Goal: Task Accomplishment & Management: Complete application form

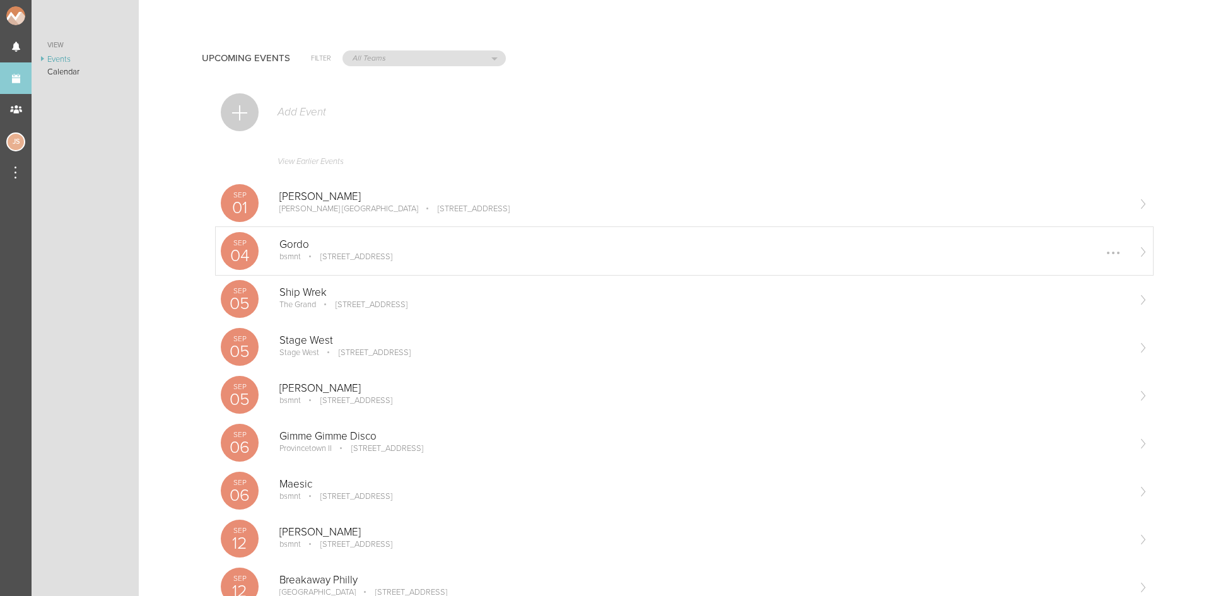
click at [429, 251] on div "Gordo bsmnt [STREET_ADDRESS] Edit Remove" at bounding box center [703, 250] width 848 height 25
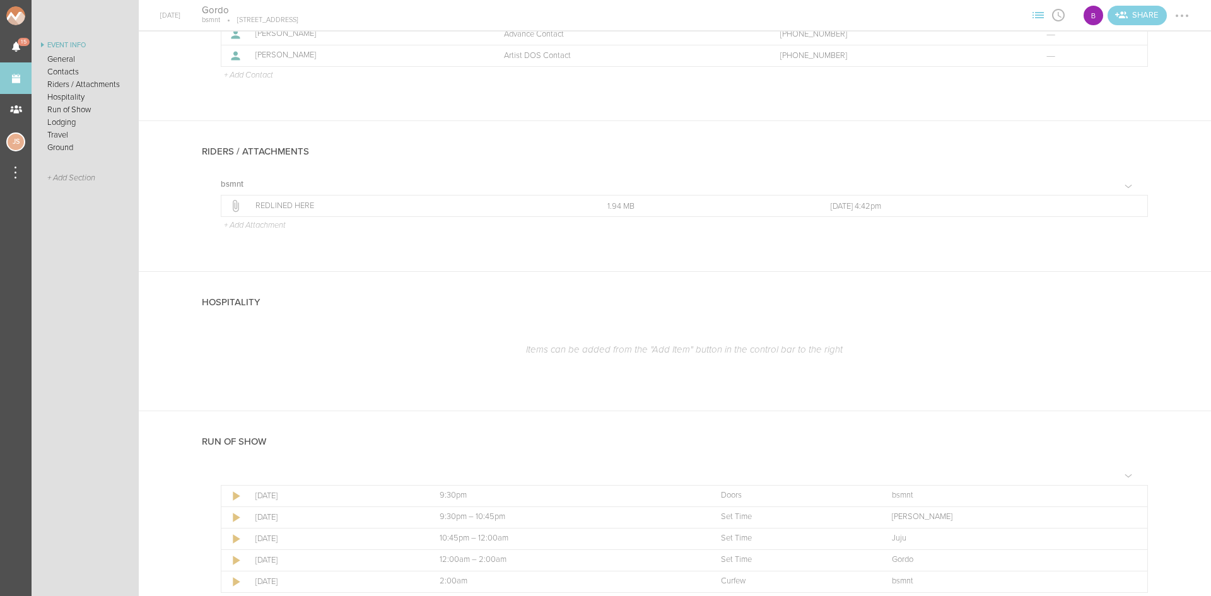
scroll to position [391, 0]
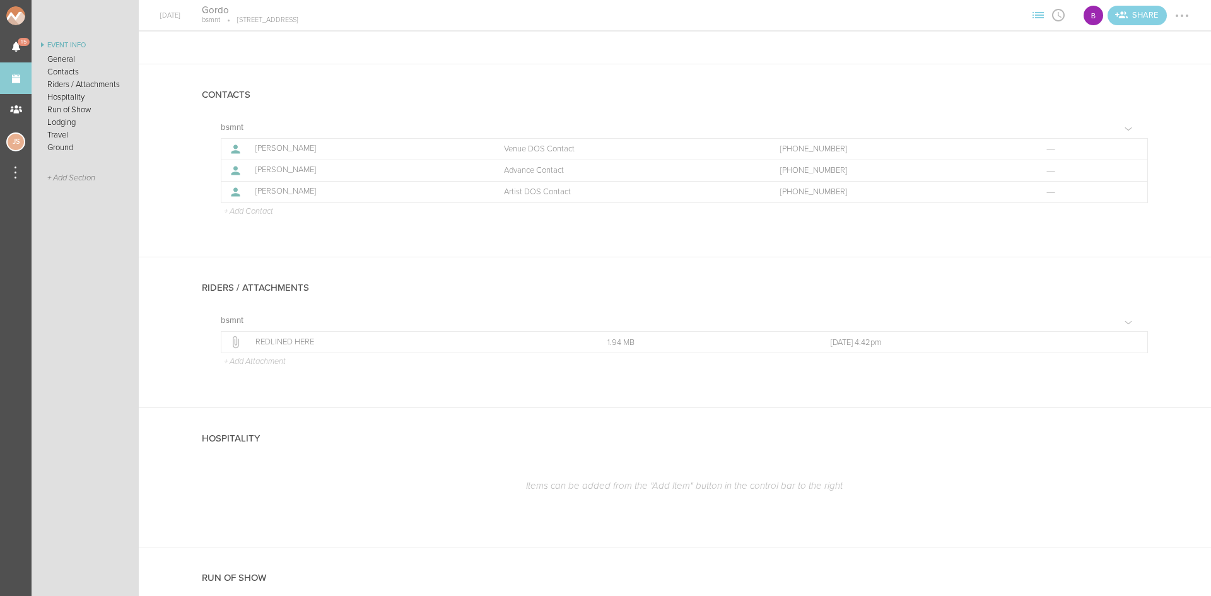
click at [1184, 13] on div at bounding box center [1182, 16] width 20 height 20
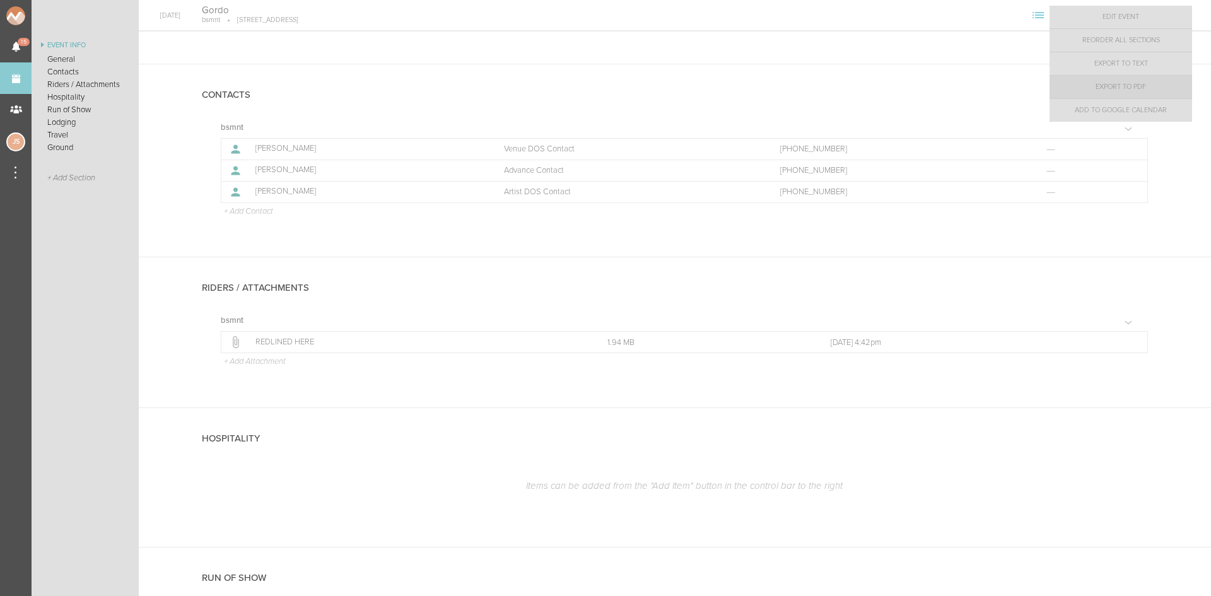
click at [1173, 80] on link "Export to PDF" at bounding box center [1121, 87] width 143 height 23
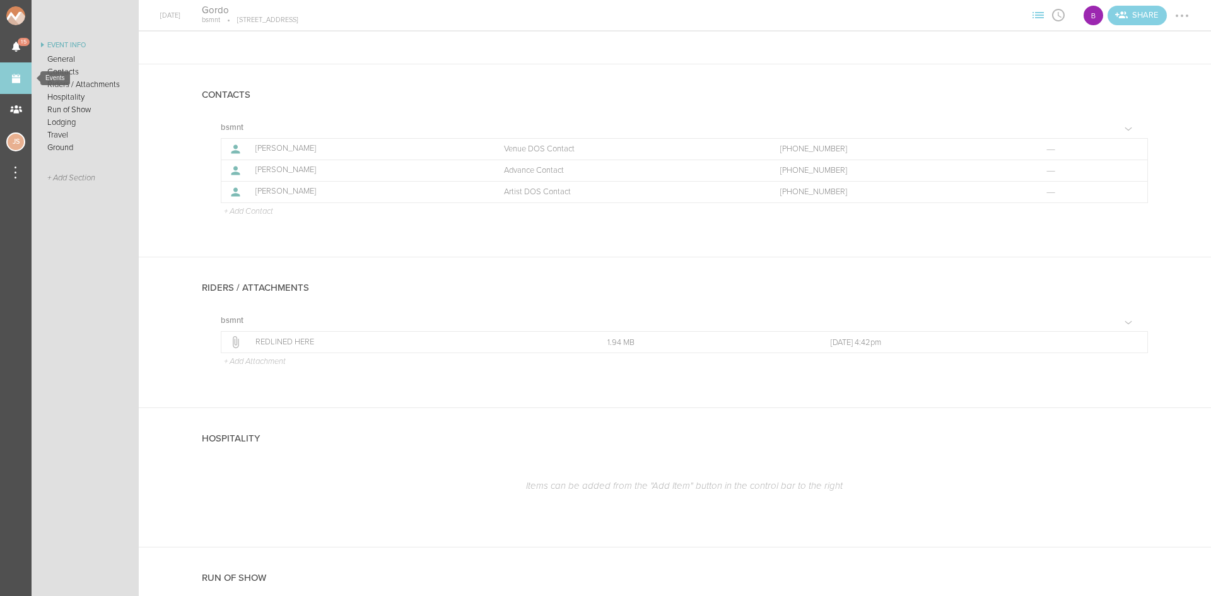
click at [13, 81] on link "Events" at bounding box center [16, 78] width 32 height 32
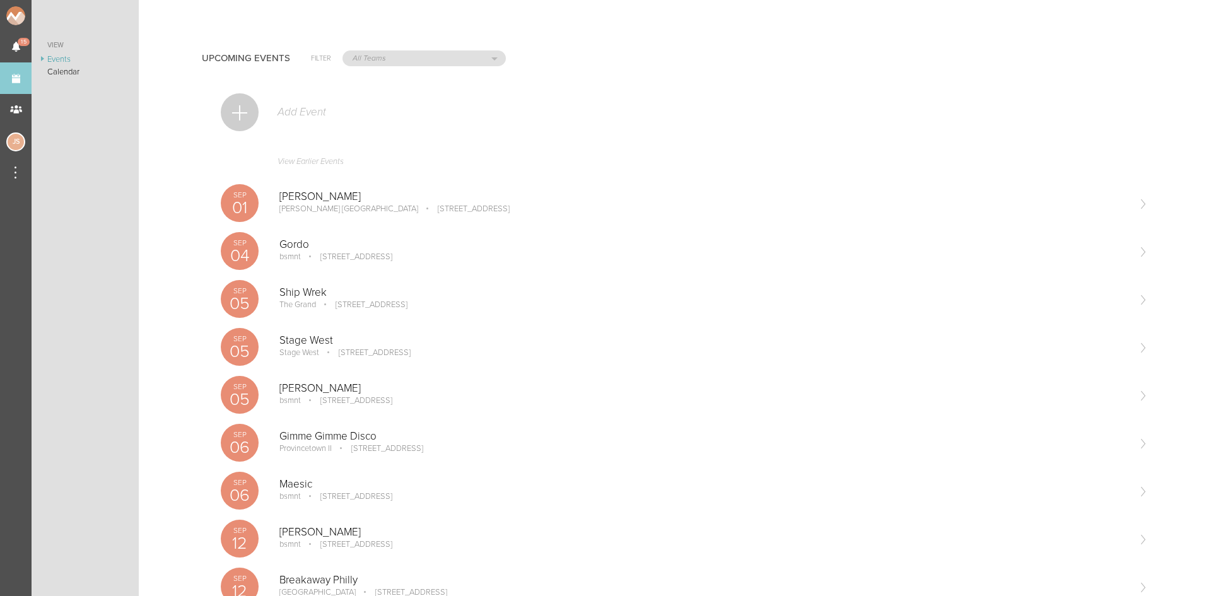
click at [400, 66] on div "All Teams Jakeshore Breakbomb bsmnt Sonia Z3LLA FWD Flynn's Fire Island The Gra…" at bounding box center [424, 58] width 163 height 16
click at [398, 61] on select "All Teams Jakeshore Breakbomb bsmnt Sonia Z3LLA FWD Flynn's Fire Island The Gra…" at bounding box center [424, 58] width 162 height 15
select select "644"
click at [343, 51] on select "All Teams Jakeshore Breakbomb bsmnt Sonia Z3LLA FWD Flynn's Fire Island The Gra…" at bounding box center [424, 58] width 162 height 15
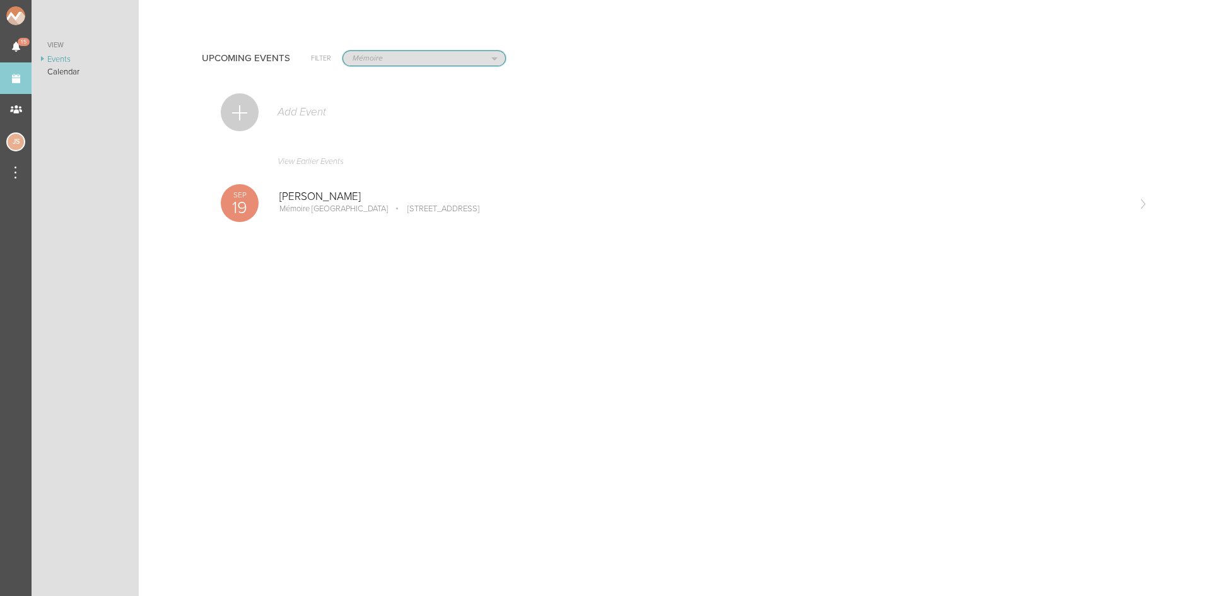
click at [387, 57] on select "All Teams Jakeshore Breakbomb bsmnt Sonia Z3LLA FWD Flynn's Fire Island The Gra…" at bounding box center [424, 58] width 162 height 15
select select "0"
click at [343, 51] on select "All Teams Jakeshore Breakbomb bsmnt Sonia Z3LLA FWD Flynn's Fire Island The Gra…" at bounding box center [424, 58] width 162 height 15
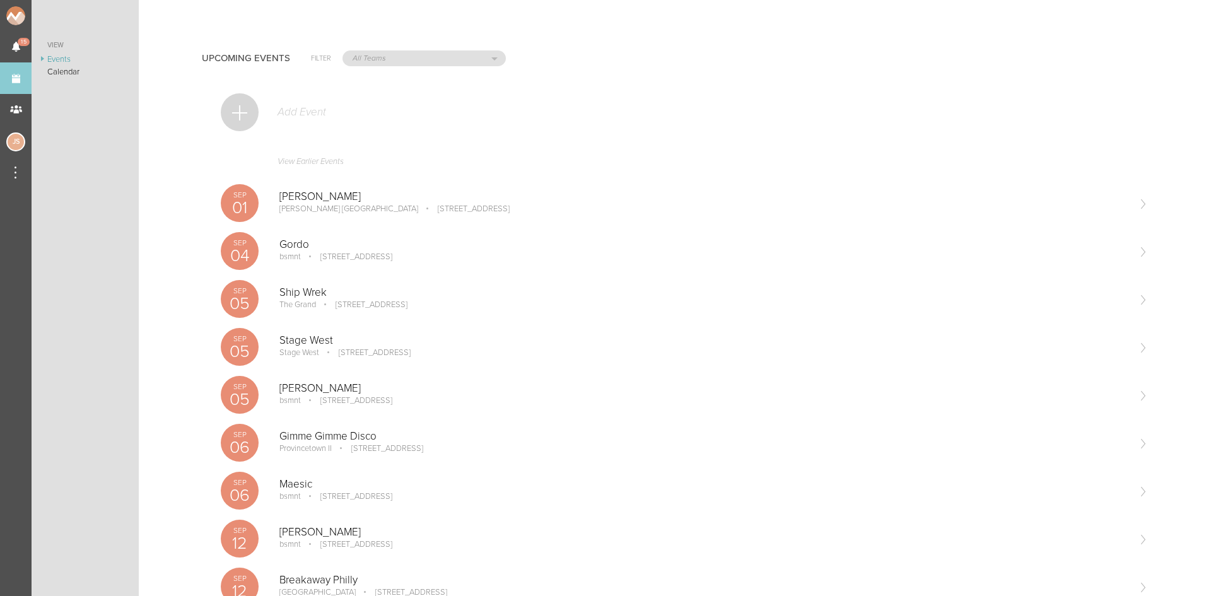
click at [240, 105] on div at bounding box center [240, 112] width 38 height 38
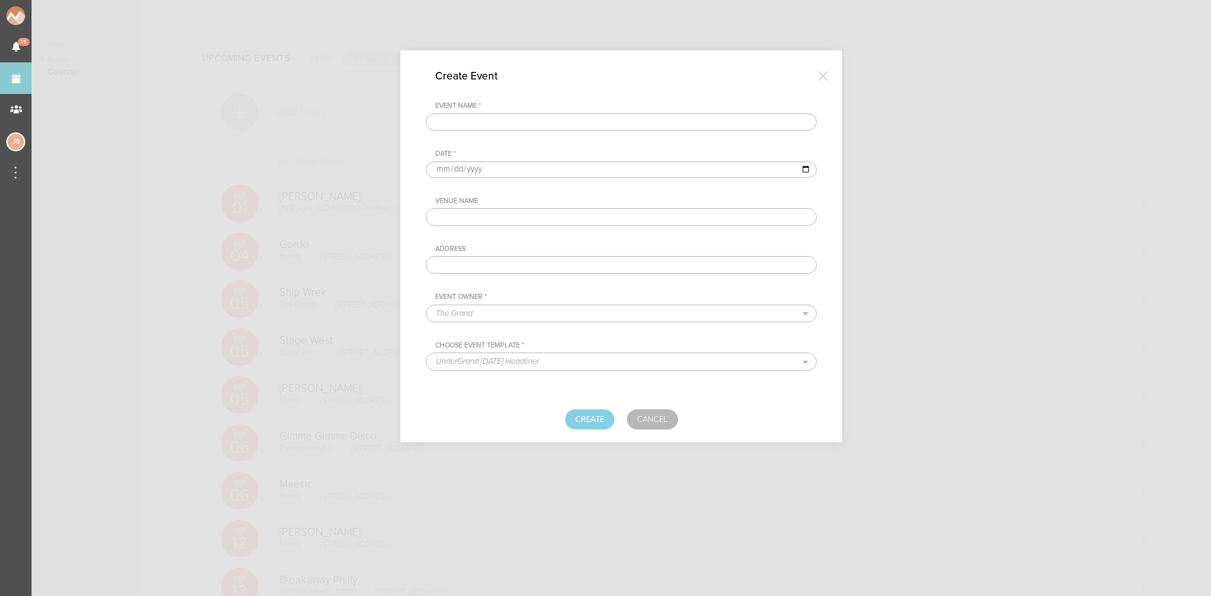
click at [676, 125] on input "text" at bounding box center [621, 123] width 391 height 18
type input "DJ Diesel"
click at [447, 166] on input "date" at bounding box center [621, 169] width 391 height 16
type input "[DATE]"
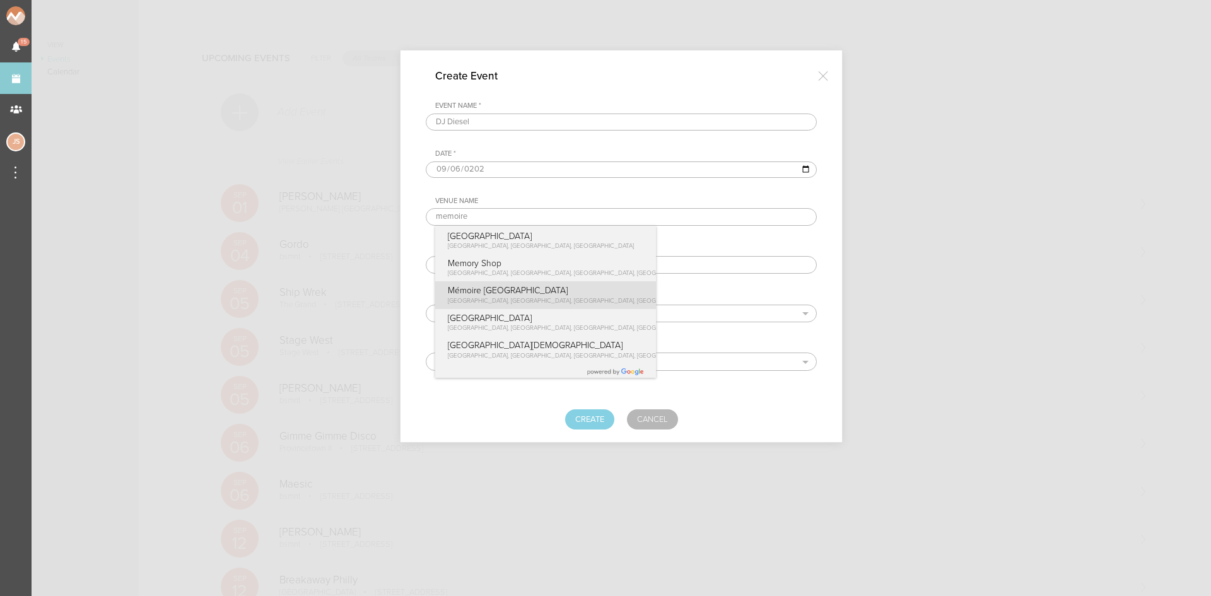
click at [499, 290] on p "Mémoire [GEOGRAPHIC_DATA]" at bounding box center [573, 290] width 250 height 11
type input "Mémoire [GEOGRAPHIC_DATA]"
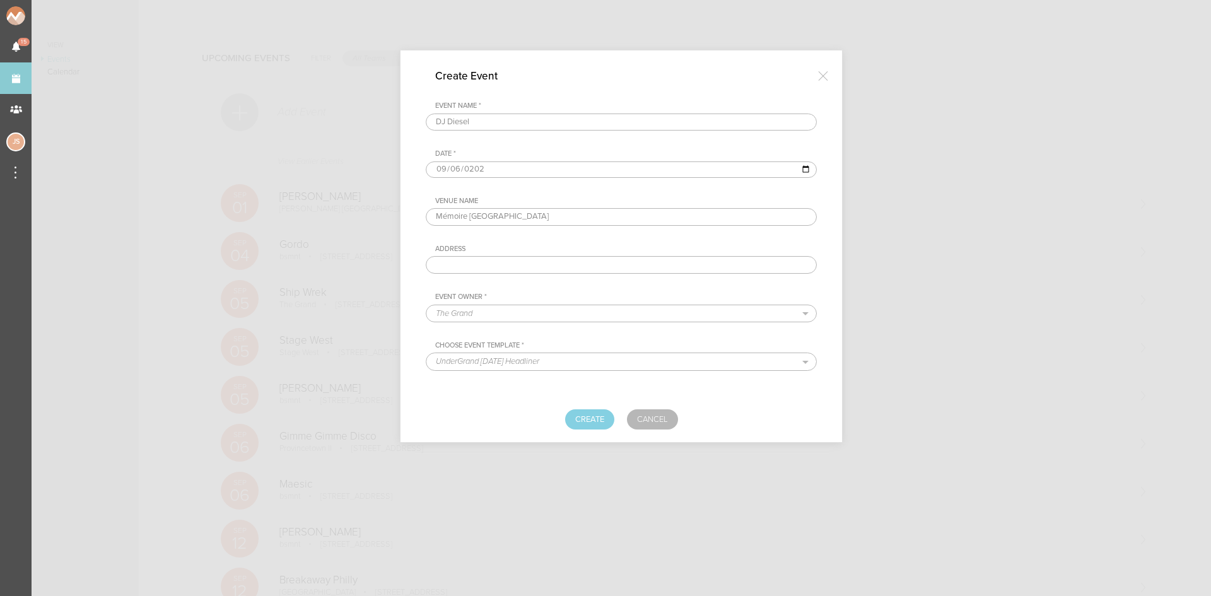
type input "[STREET_ADDRESS]"
click at [505, 317] on select "The Grand Shrine Boat Cruise Summer Series Black Caviar Mémoire Big Night Live …" at bounding box center [621, 313] width 390 height 16
select select "644"
click at [426, 305] on select "The Grand Shrine Boat Cruise Summer Series Black Caviar Mémoire Big Night Live …" at bounding box center [621, 313] width 390 height 16
click at [546, 361] on select "BNEG Resident Headliner Open Format Template Standard Headliner Template" at bounding box center [621, 361] width 390 height 16
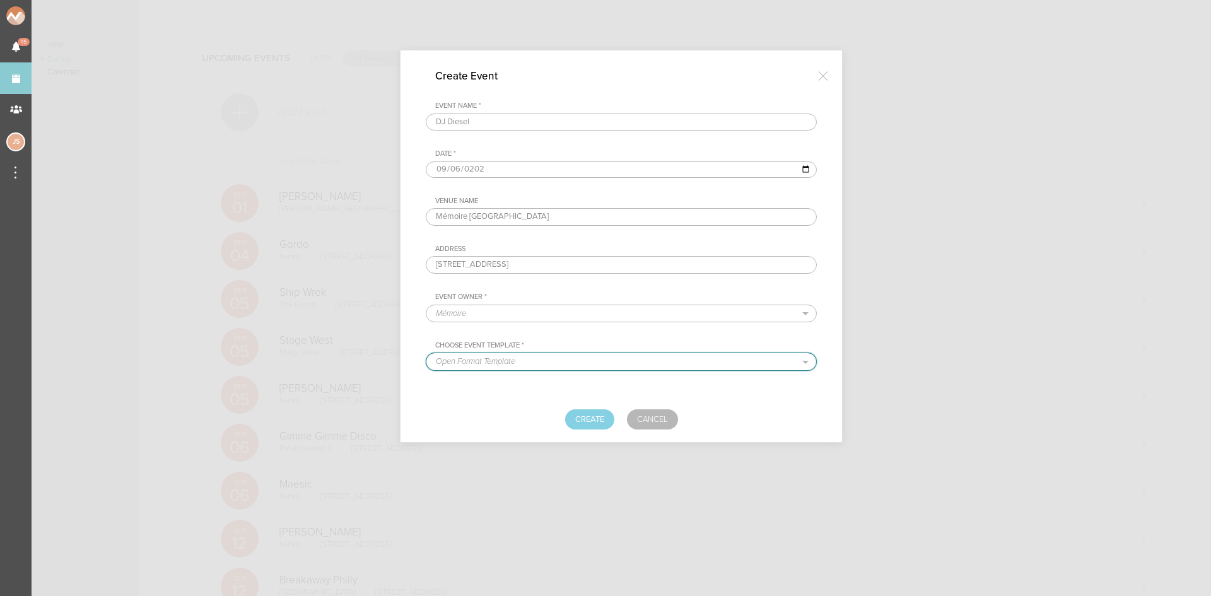
click at [426, 353] on select "BNEG Resident Headliner Open Format Template Standard Headliner Template" at bounding box center [621, 361] width 390 height 16
click at [561, 357] on select "BNEG Resident Headliner Open Format Template Standard Headliner Template" at bounding box center [621, 361] width 390 height 16
select select "444"
click at [426, 353] on select "BNEG Resident Headliner Open Format Template Standard Headliner Template" at bounding box center [621, 361] width 390 height 16
click at [583, 416] on button "Create" at bounding box center [589, 419] width 49 height 20
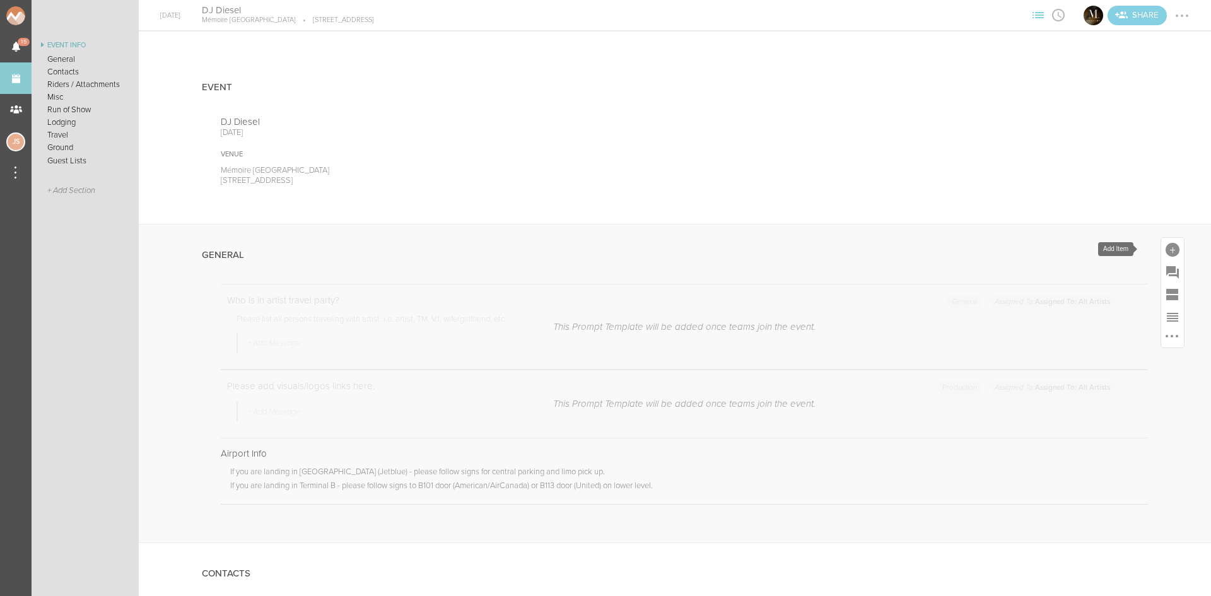
click at [1166, 250] on div at bounding box center [1173, 250] width 14 height 14
click at [988, 445] on icon at bounding box center [996, 443] width 16 height 14
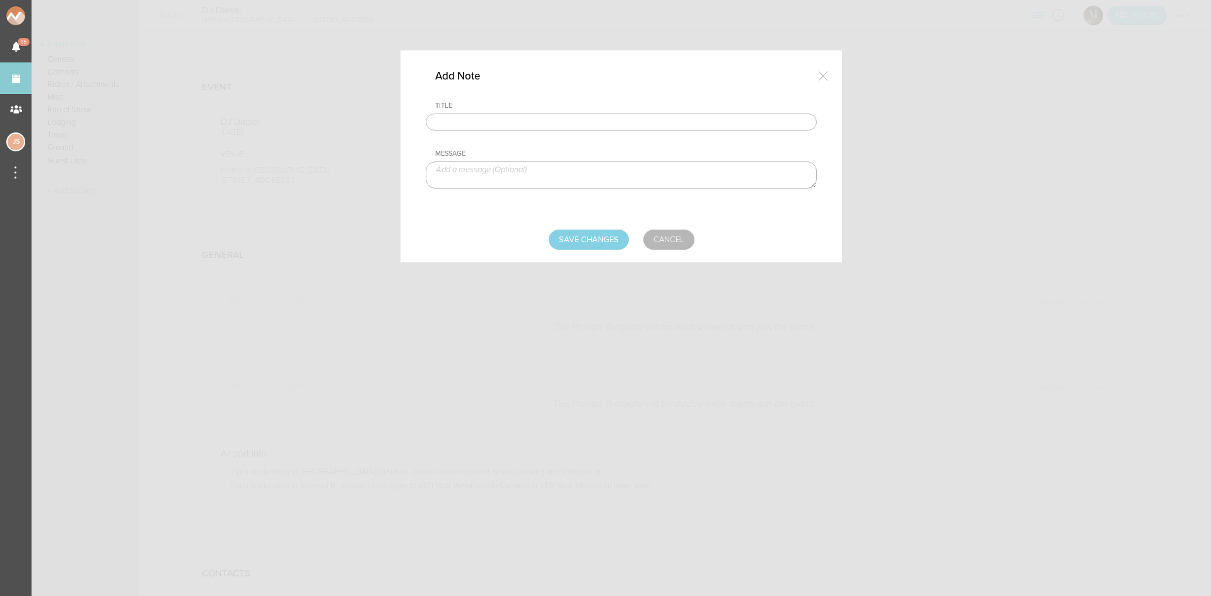
click at [542, 125] on input "text" at bounding box center [621, 123] width 391 height 18
type input "Travel Party"
click at [560, 179] on textarea at bounding box center [621, 174] width 391 height 27
paste textarea "[PERSON_NAME] ([PERSON_NAME] alias) [PERSON_NAME] [PERSON_NAME] [PERSON_NAME] […"
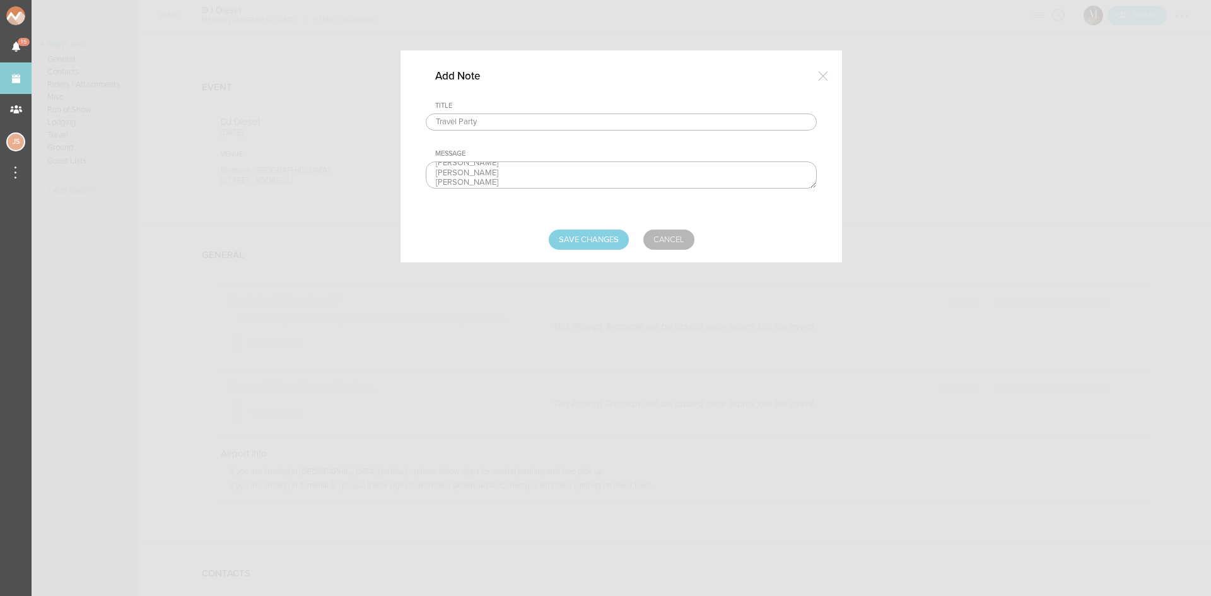
click at [508, 182] on textarea "[PERSON_NAME] ([PERSON_NAME] alias) [PERSON_NAME] [PERSON_NAME] [PERSON_NAME] […" at bounding box center [621, 174] width 391 height 27
drag, startPoint x: 527, startPoint y: 170, endPoint x: 365, endPoint y: 168, distance: 162.7
click at [365, 168] on div "Add Note Title Travel Party Message [PERSON_NAME] ([PERSON_NAME] alias) [PERSON…" at bounding box center [605, 298] width 1211 height 596
type textarea "Shaq - Artist [PERSON_NAME] - Mgmt [PERSON_NAME] [PERSON_NAME] [PERSON_NAME] [P…"
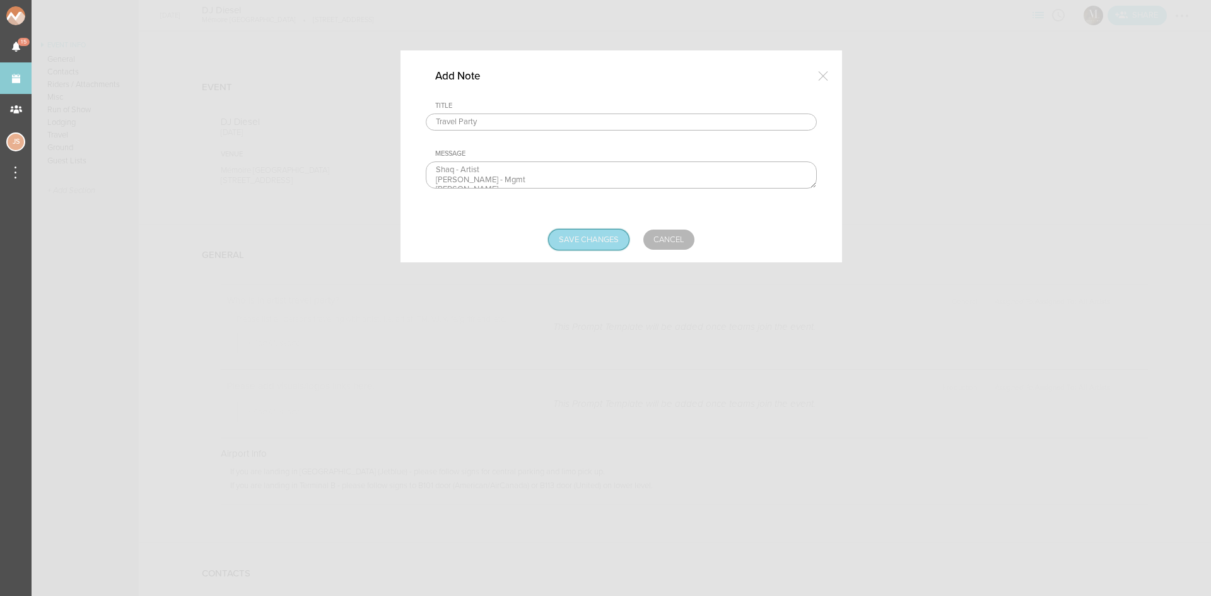
click at [599, 243] on input "Save Changes" at bounding box center [589, 240] width 80 height 20
type input "Saving..."
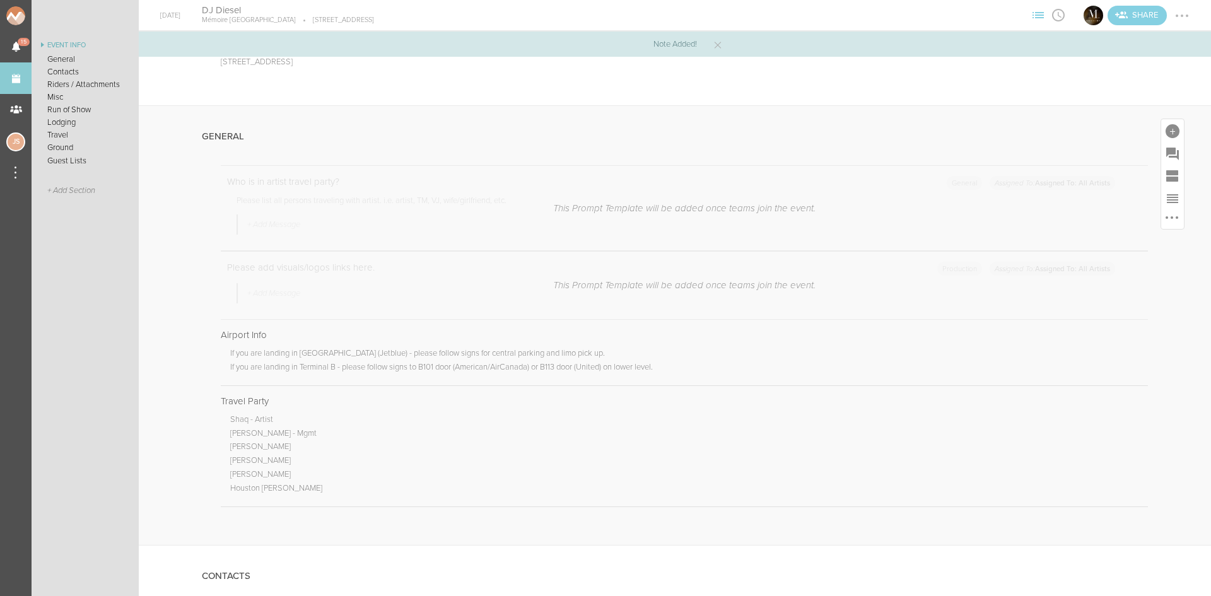
scroll to position [126, 0]
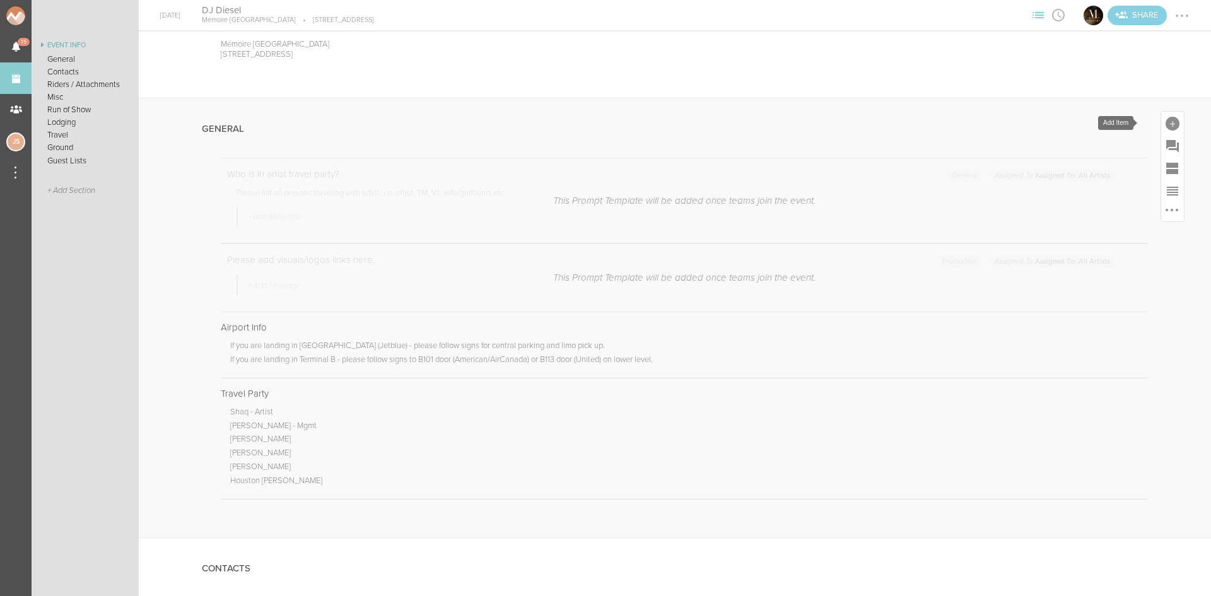
click at [1166, 121] on div at bounding box center [1173, 124] width 14 height 14
drag, startPoint x: 979, startPoint y: 326, endPoint x: 970, endPoint y: 318, distance: 12.1
click at [983, 326] on icon at bounding box center [995, 316] width 25 height 25
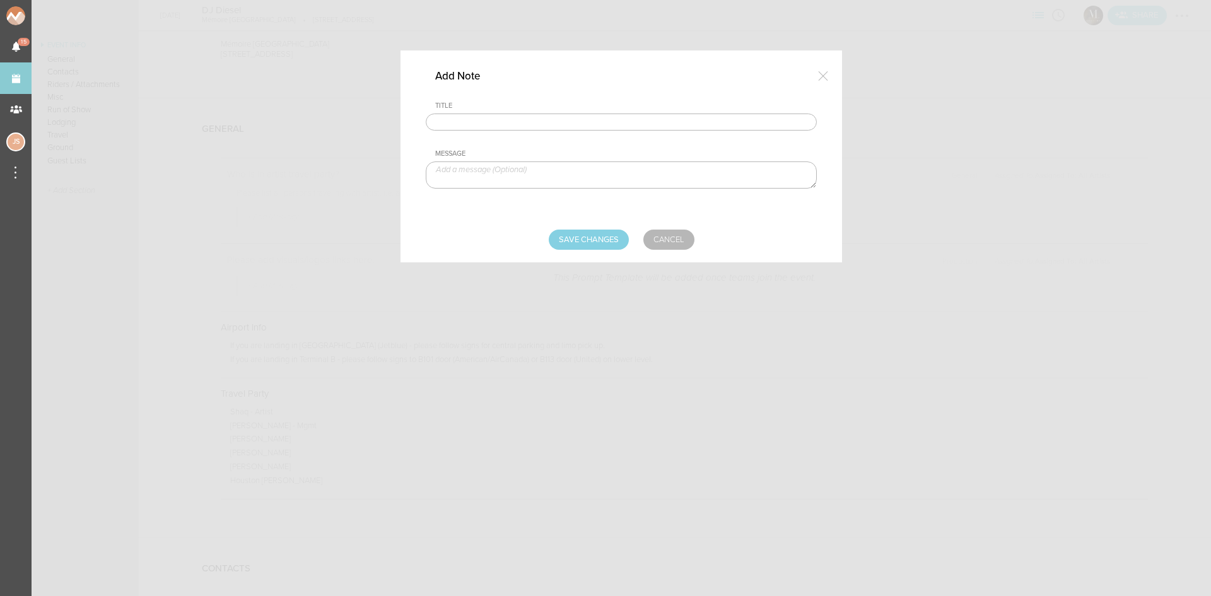
click at [457, 121] on input "text" at bounding box center [621, 123] width 391 height 18
type input "Visuals"
click at [540, 164] on textarea at bounding box center [621, 174] width 391 height 27
paste textarea "[URL][DOMAIN_NAME]"
type textarea "[URL][DOMAIN_NAME]"
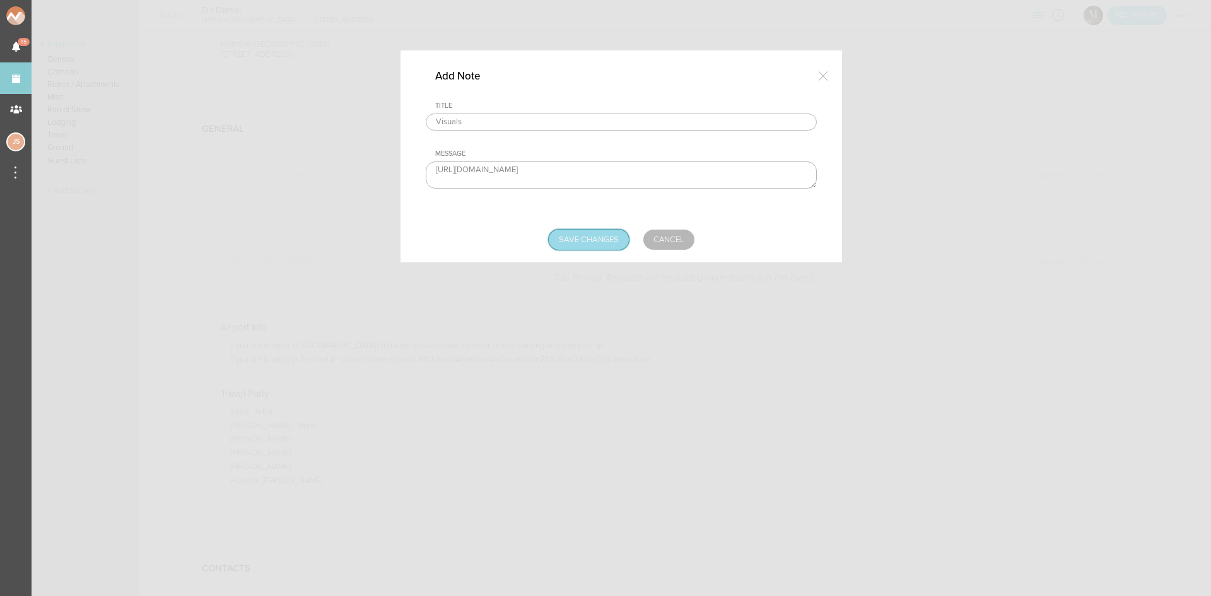
click at [592, 231] on input "Save Changes" at bounding box center [589, 240] width 80 height 20
type input "Saving..."
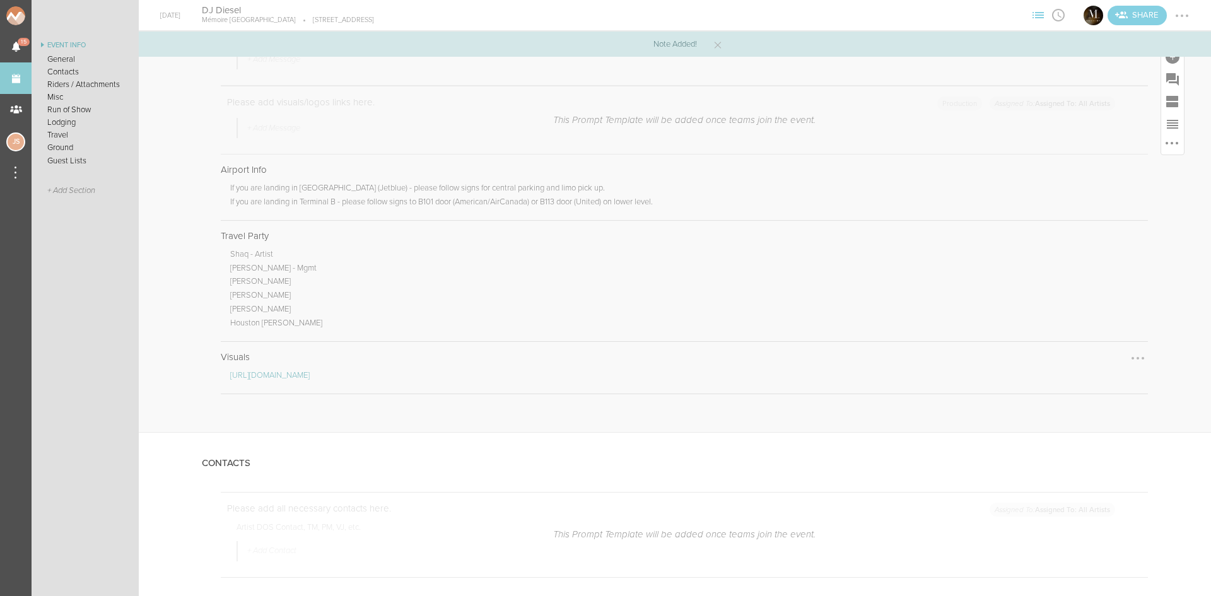
scroll to position [505, 0]
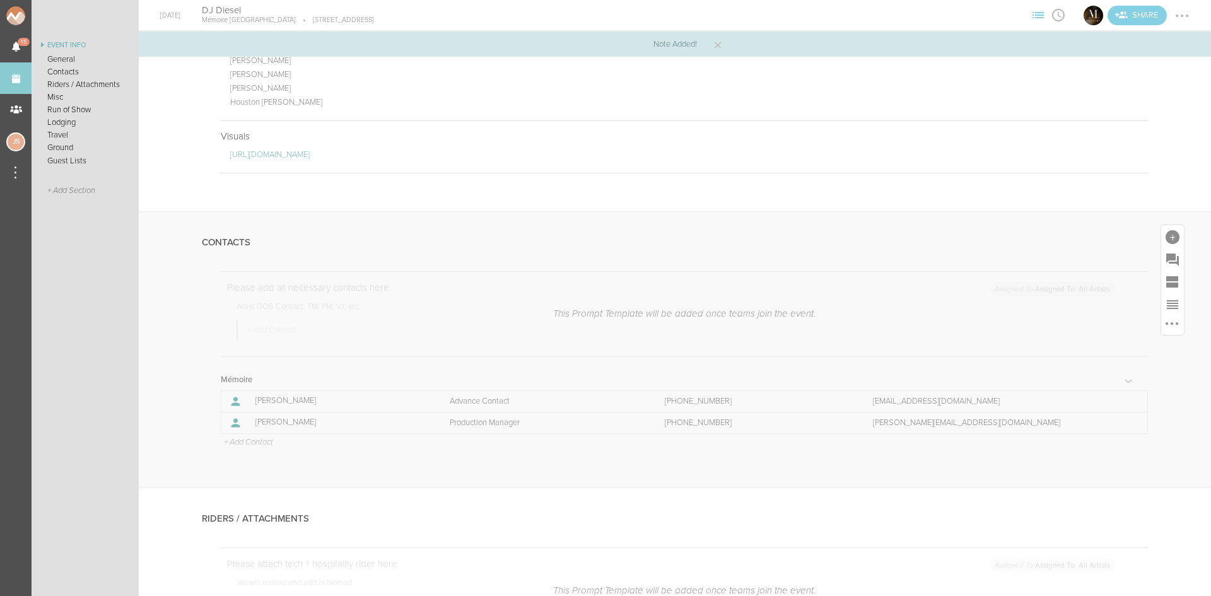
click at [258, 444] on p "+ Add Contact" at bounding box center [248, 443] width 50 height 10
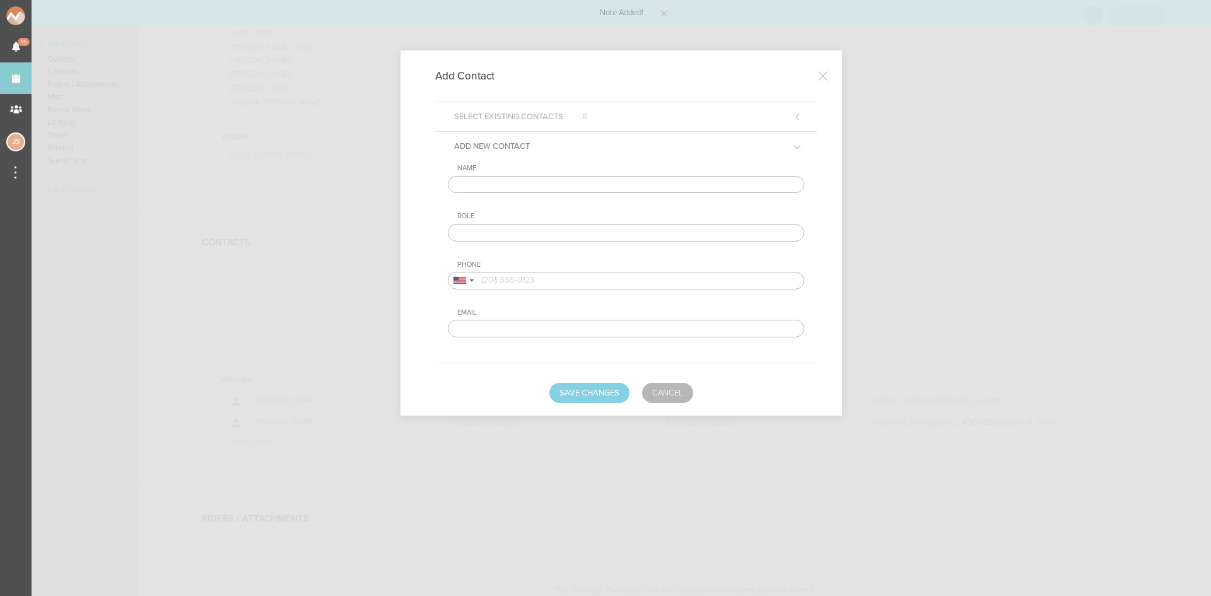
drag, startPoint x: 494, startPoint y: 183, endPoint x: 508, endPoint y: 190, distance: 15.8
click at [495, 184] on input "text" at bounding box center [626, 185] width 356 height 18
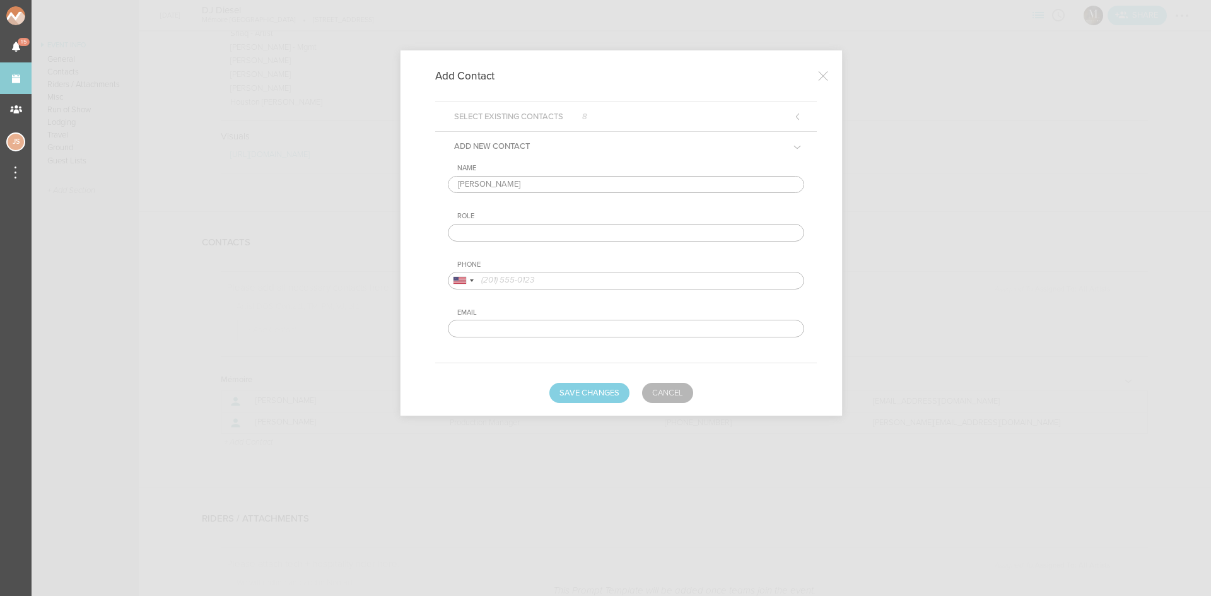
type input "[PERSON_NAME]"
click at [560, 232] on input "text" at bounding box center [626, 233] width 356 height 18
type input "Artist DOS Contact"
click at [550, 283] on input "tel" at bounding box center [626, 281] width 356 height 18
click at [588, 274] on input "tel" at bounding box center [626, 281] width 356 height 18
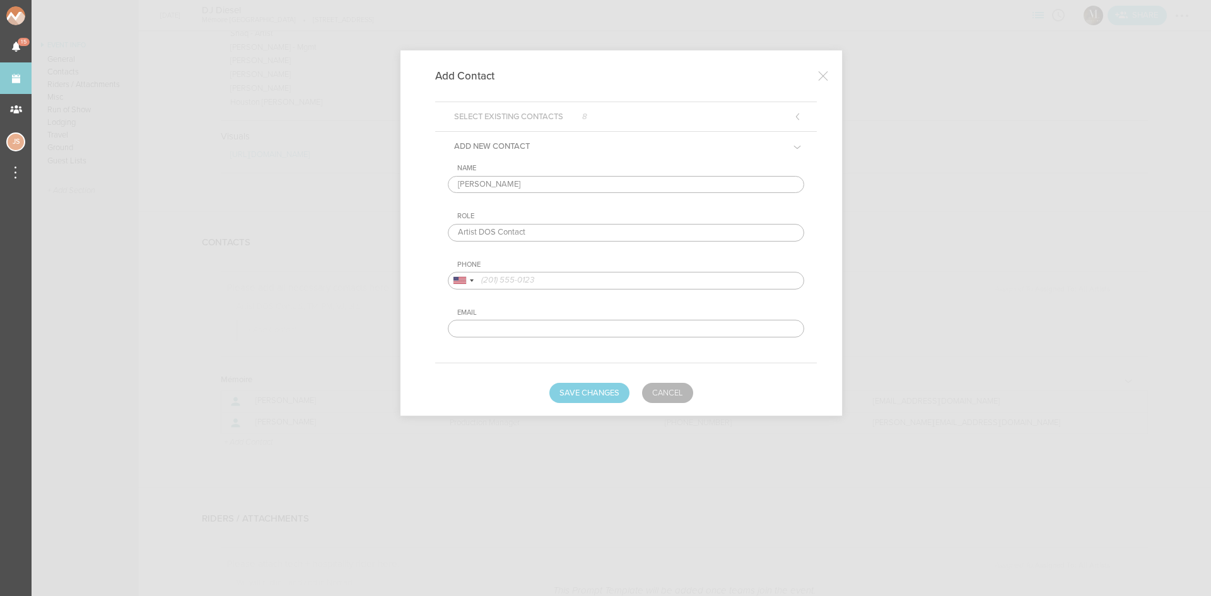
paste input "[PHONE_NUMBER]"
type input "[PHONE_NUMBER]"
click at [602, 393] on button "Save Changes" at bounding box center [589, 393] width 80 height 20
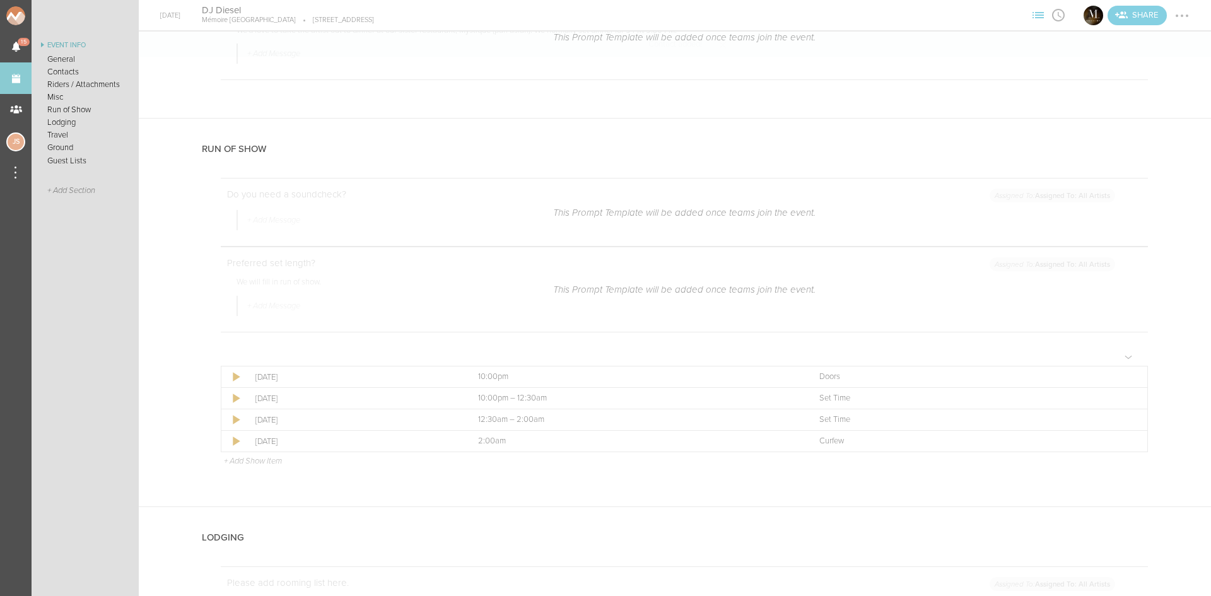
scroll to position [1388, 0]
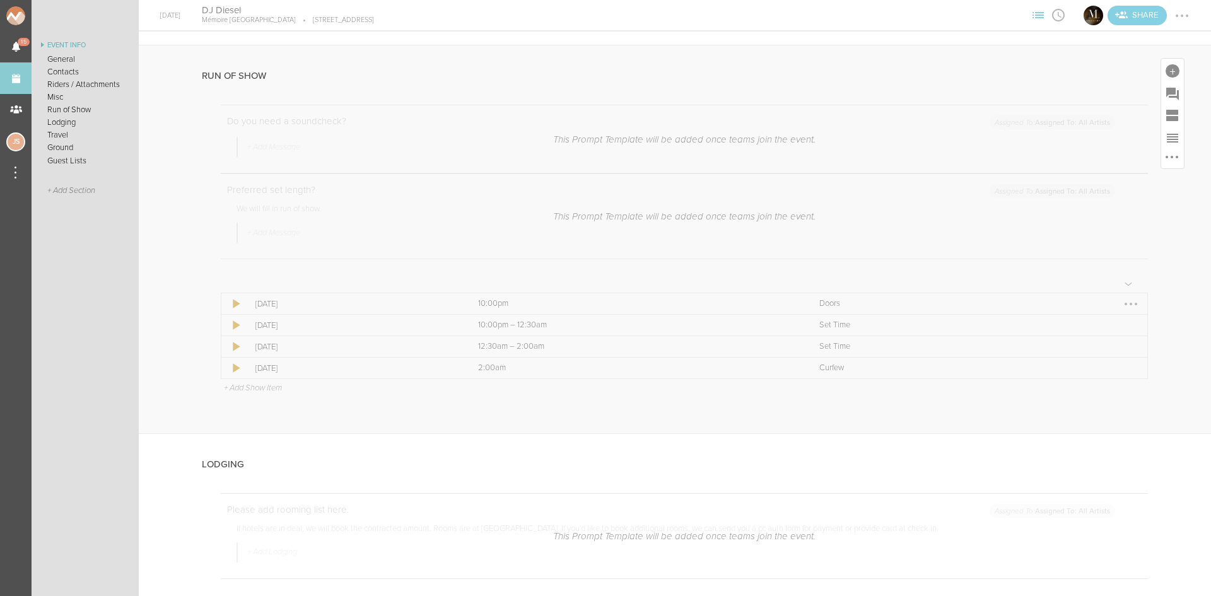
click at [1121, 297] on div at bounding box center [1131, 304] width 20 height 20
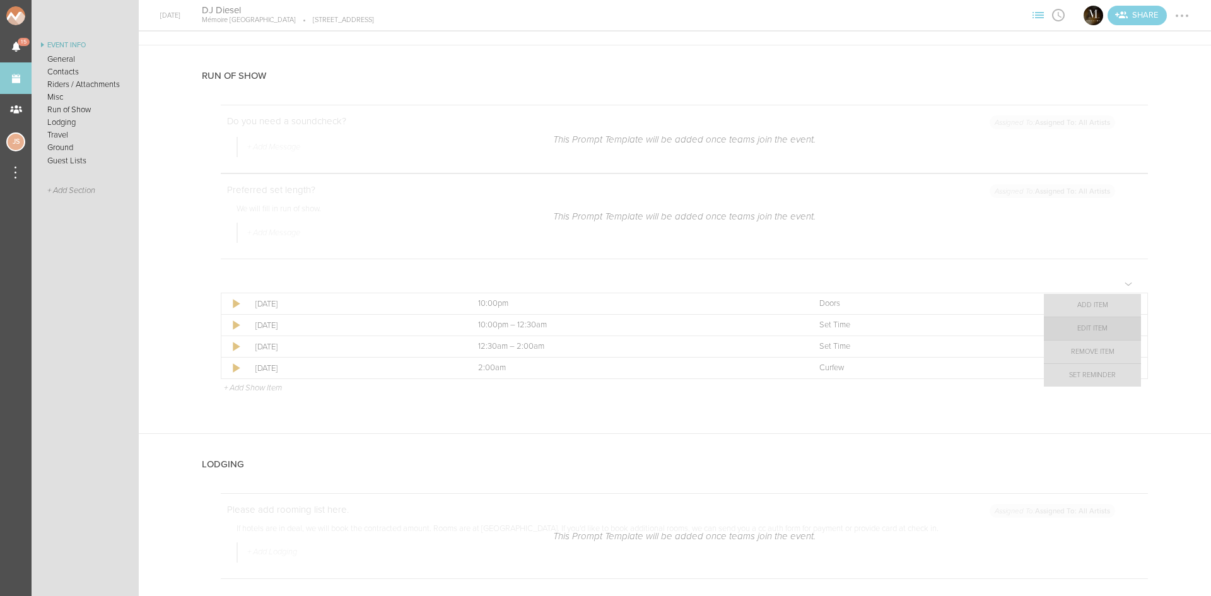
click at [1116, 327] on link "Edit Item" at bounding box center [1092, 328] width 97 height 23
select select "Doors"
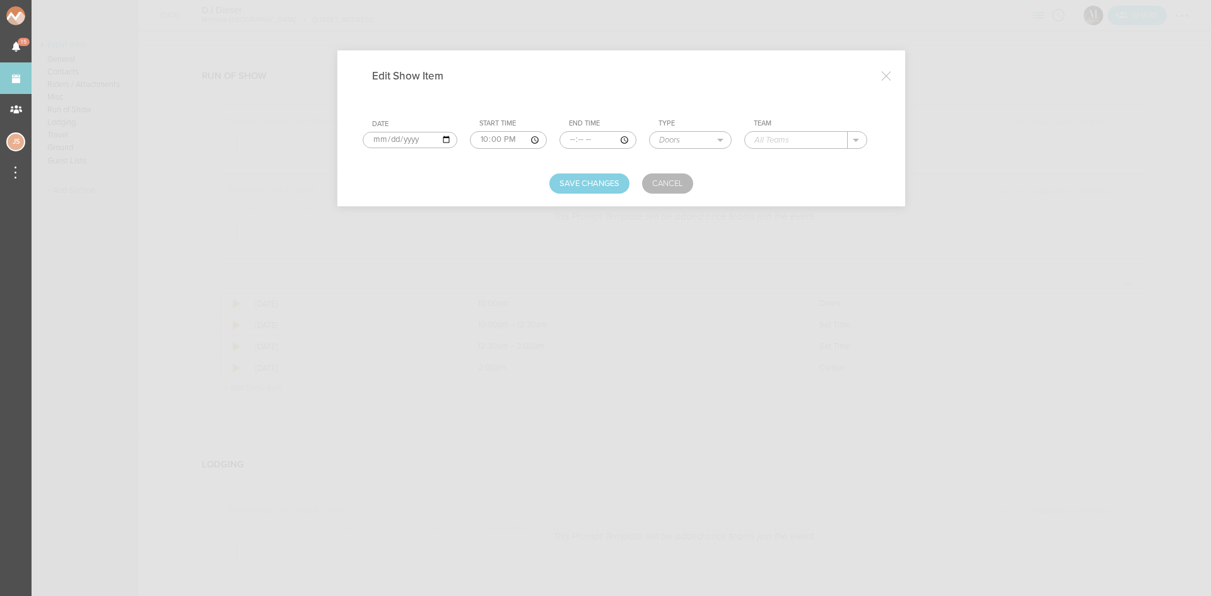
click at [781, 141] on input "text" at bounding box center [796, 140] width 103 height 16
click at [784, 159] on p "Mémoire" at bounding box center [783, 158] width 33 height 10
type input "Mémoire"
click at [591, 173] on button "Save Changes" at bounding box center [589, 183] width 80 height 20
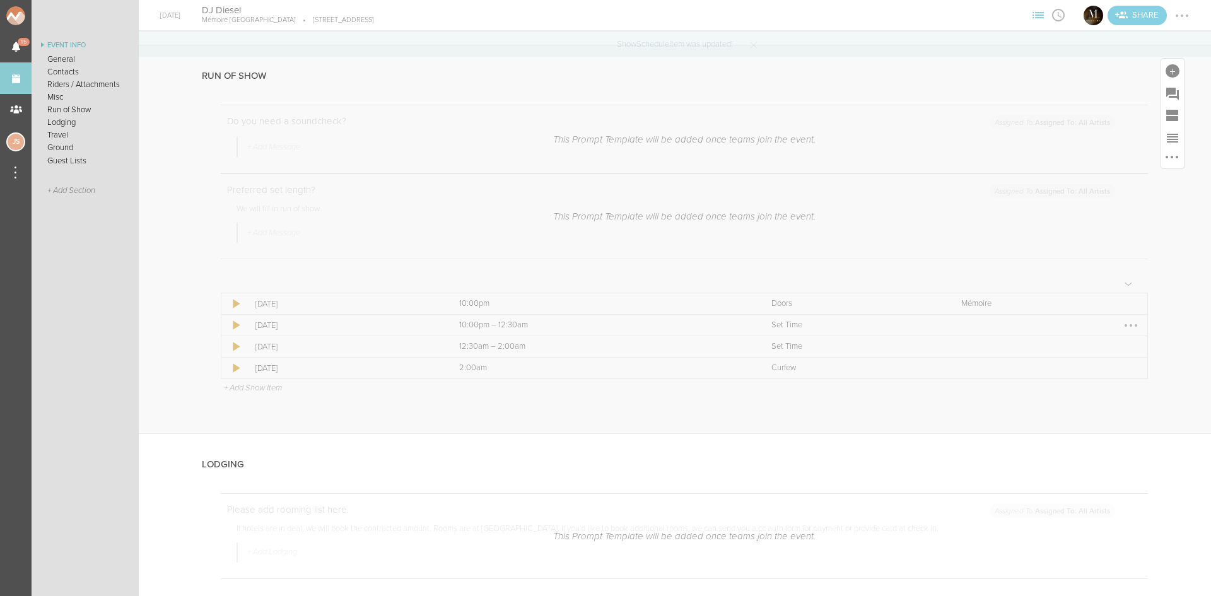
click at [1123, 325] on div at bounding box center [1131, 325] width 20 height 20
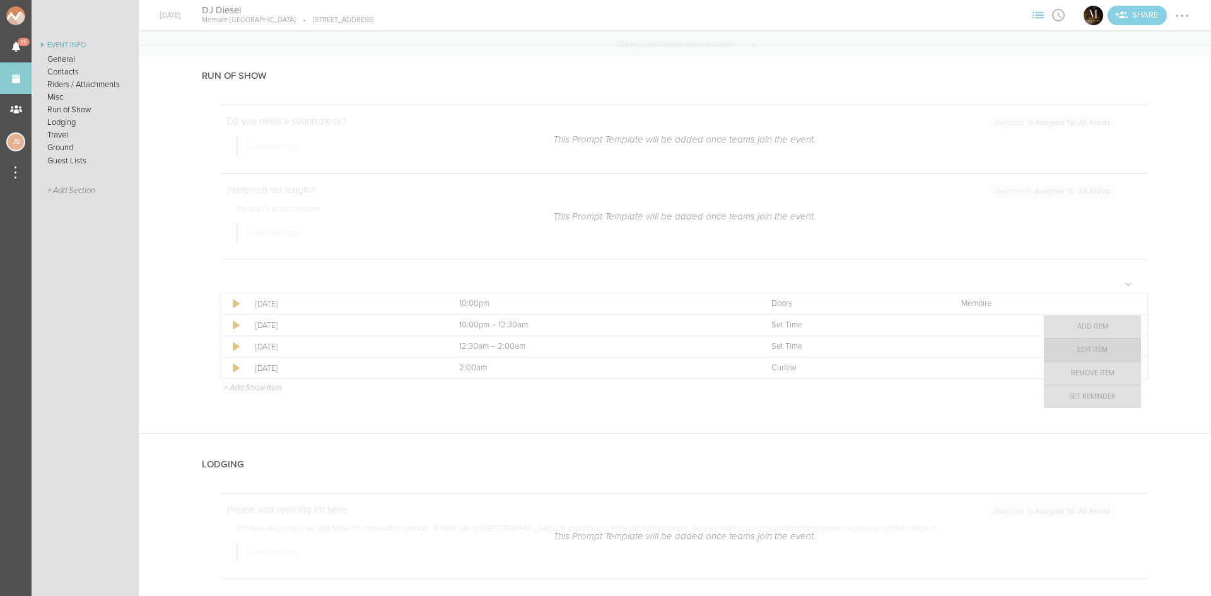
click at [1103, 349] on link "Edit Item" at bounding box center [1092, 350] width 97 height 23
select select "Set Time"
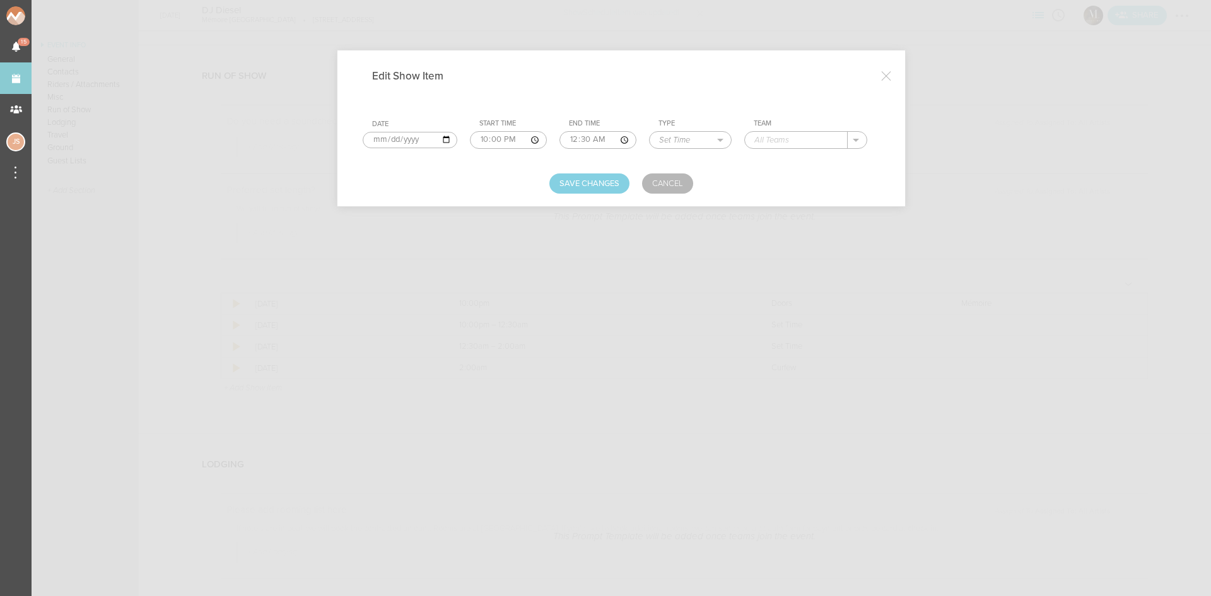
click at [822, 142] on input "text" at bounding box center [796, 140] width 103 height 16
type input "[PERSON_NAME]"
click at [574, 182] on button "Save Changes" at bounding box center [589, 183] width 80 height 20
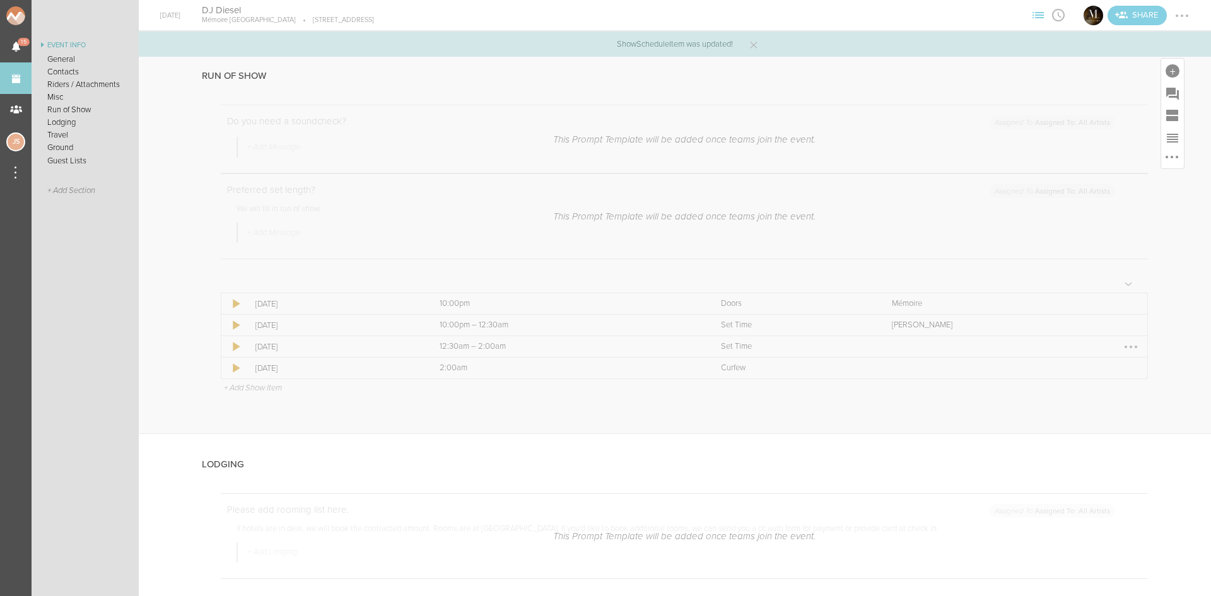
click at [1121, 349] on div at bounding box center [1131, 347] width 20 height 20
click at [1105, 369] on link "Edit Item" at bounding box center [1092, 371] width 97 height 23
select select "Set Time"
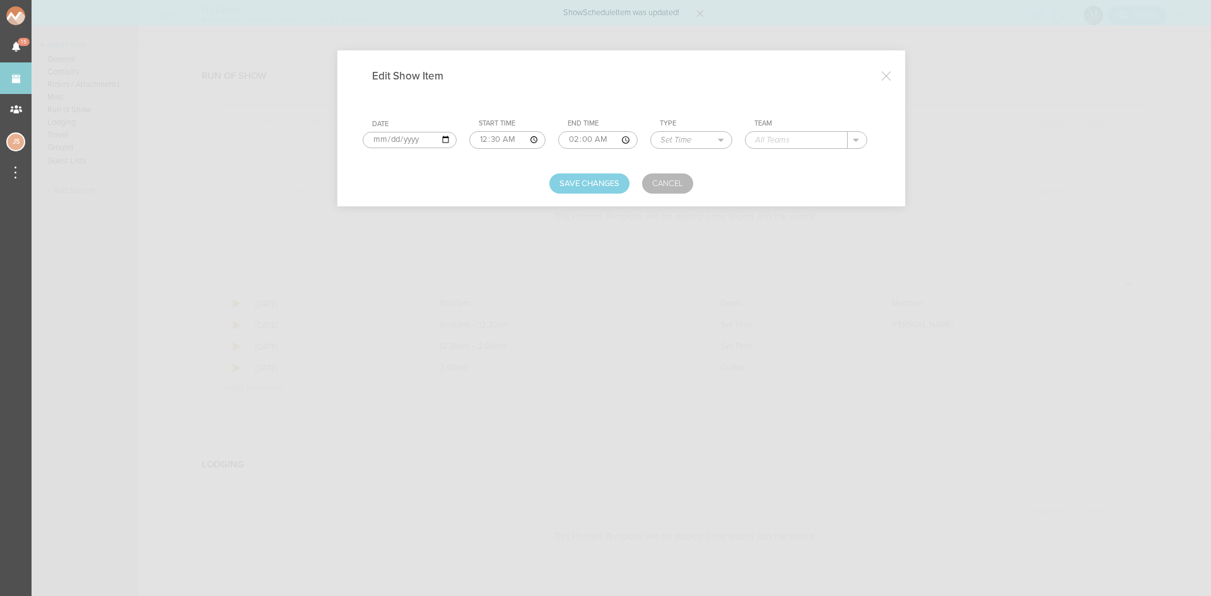
click at [761, 143] on input "text" at bounding box center [797, 140] width 102 height 16
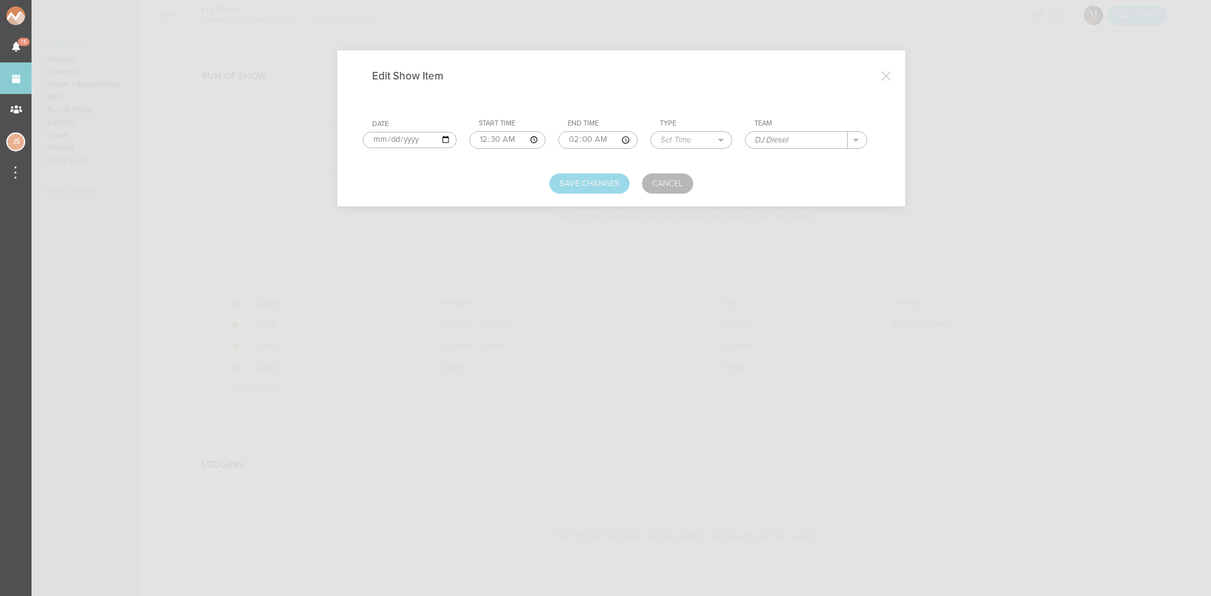
type input "DJ Diesel"
click at [606, 185] on button "Save Changes" at bounding box center [589, 183] width 80 height 20
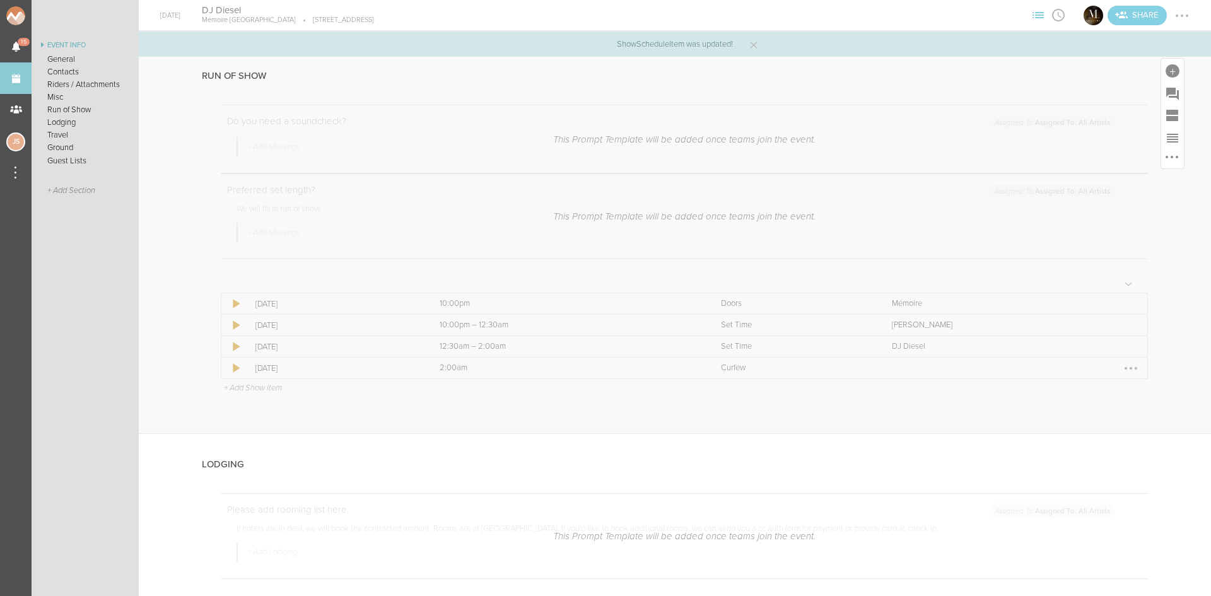
click at [1134, 366] on td "Team" at bounding box center [1018, 368] width 259 height 21
click at [1124, 367] on div at bounding box center [1131, 368] width 20 height 20
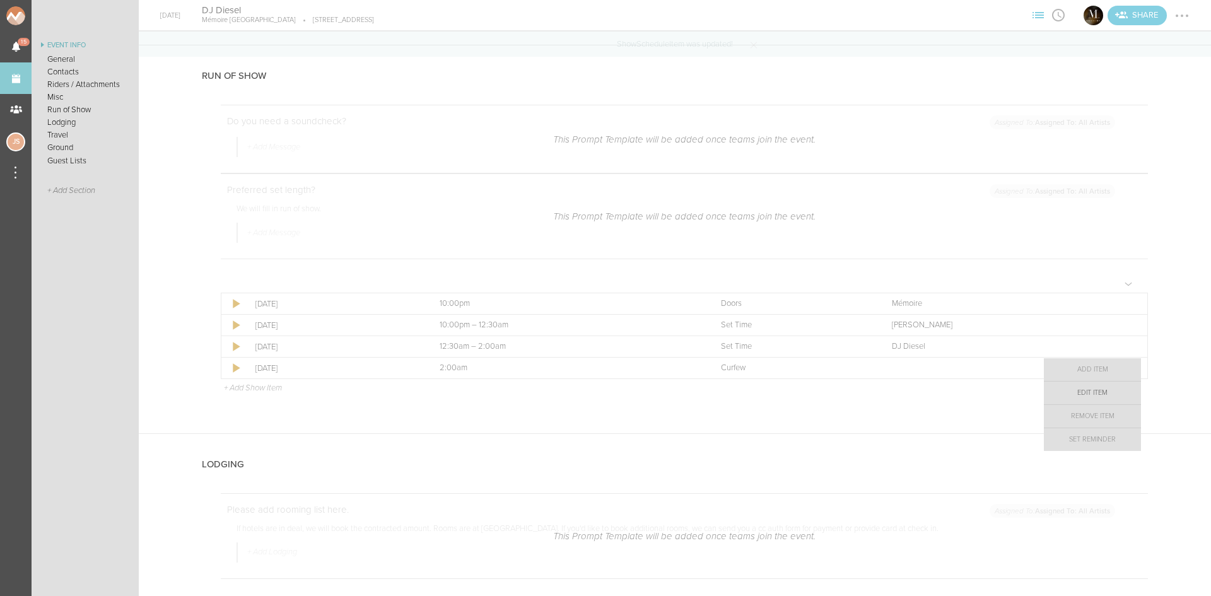
drag, startPoint x: 1077, startPoint y: 398, endPoint x: 1032, endPoint y: 344, distance: 70.3
click at [1079, 399] on link "Edit Item" at bounding box center [1092, 393] width 97 height 23
select select "Curfew"
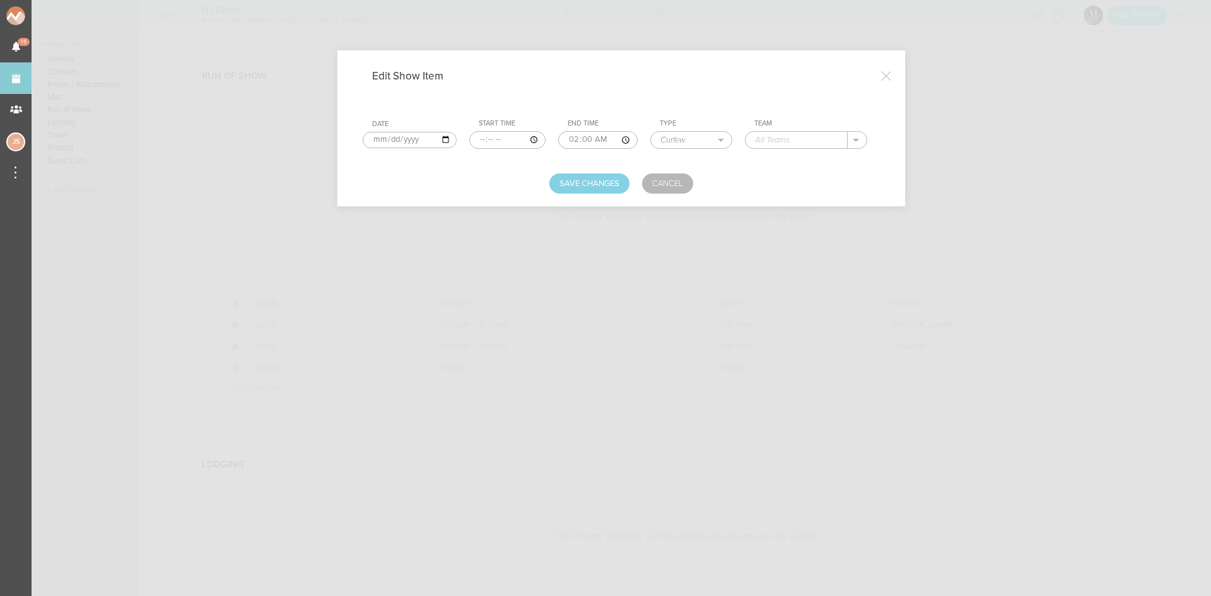
click at [807, 138] on input "text" at bounding box center [797, 140] width 102 height 16
click at [791, 154] on p "Mémoire" at bounding box center [784, 158] width 33 height 10
type input "Mémoire"
click at [618, 182] on button "Save Changes" at bounding box center [589, 183] width 80 height 20
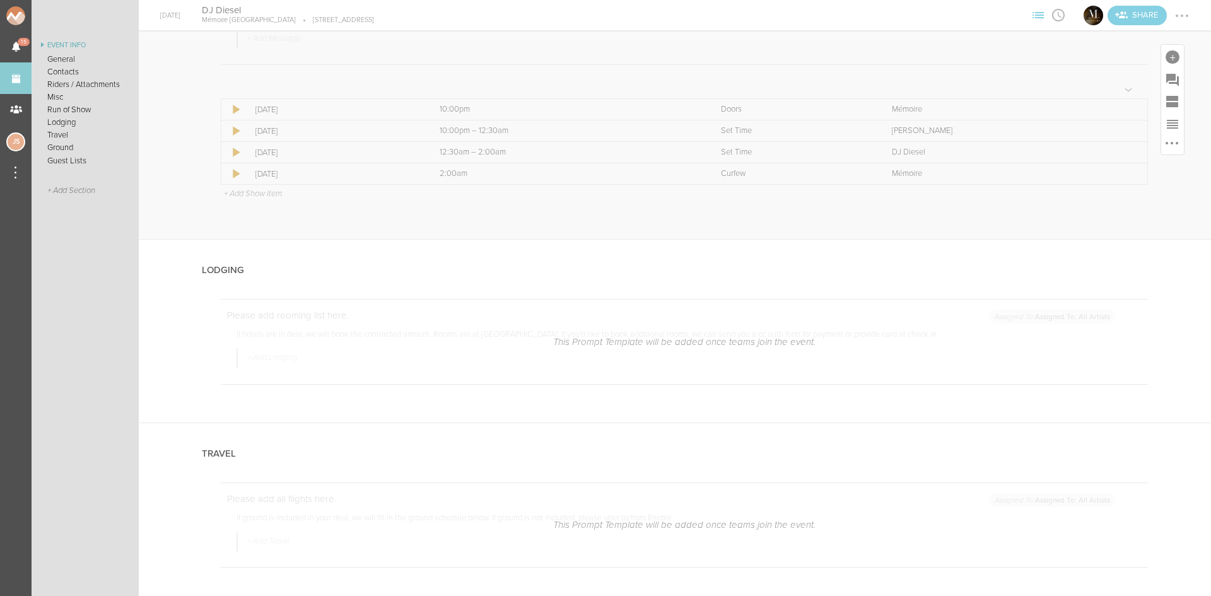
scroll to position [1640, 0]
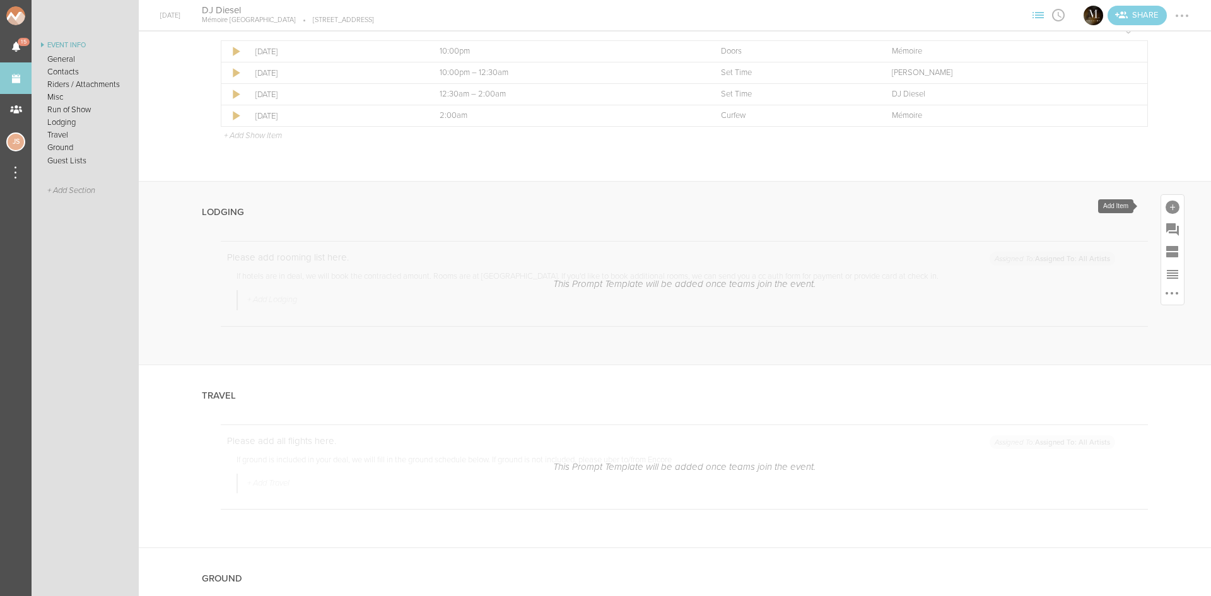
click at [1166, 207] on div at bounding box center [1173, 208] width 14 height 14
drag, startPoint x: 1038, startPoint y: 318, endPoint x: 1031, endPoint y: 310, distance: 10.3
click at [1039, 320] on icon at bounding box center [1049, 317] width 25 height 25
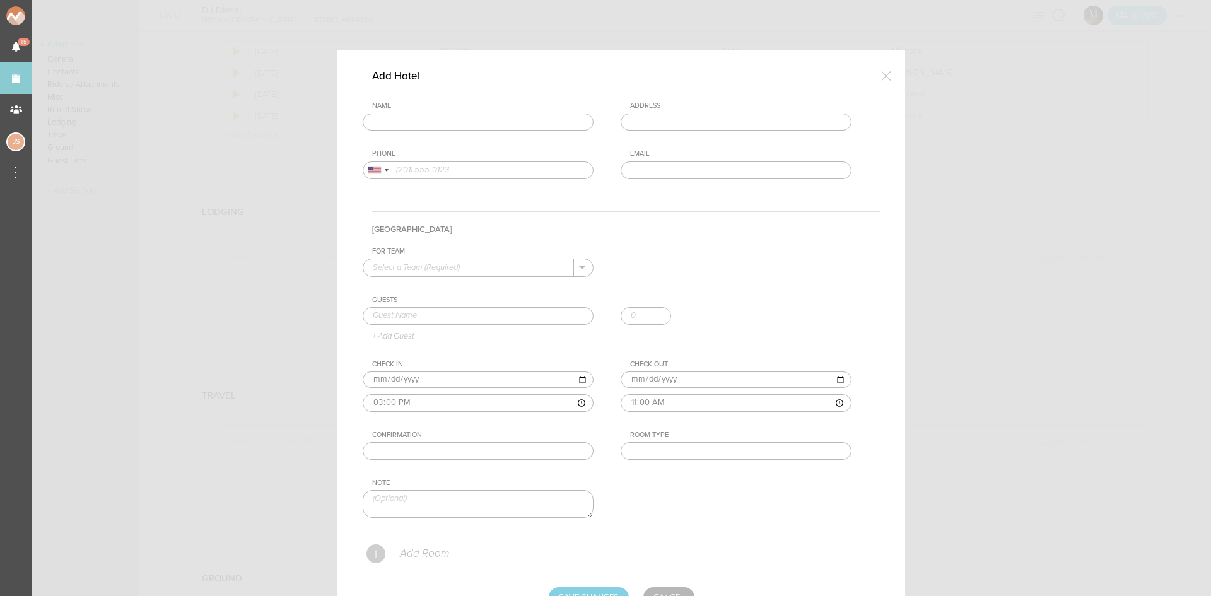
click at [488, 110] on div "Name" at bounding box center [491, 116] width 256 height 29
click at [490, 134] on div "Name Address Phone [GEOGRAPHIC_DATA] +1 [GEOGRAPHIC_DATA] +44 [GEOGRAPHIC_DATA]…" at bounding box center [621, 150] width 517 height 97
click at [485, 119] on input "text" at bounding box center [478, 123] width 231 height 18
click at [493, 139] on div "Name enc Encore [GEOGRAPHIC_DATA], [GEOGRAPHIC_DATA], [GEOGRAPHIC_DATA], [GEOGR…" at bounding box center [621, 150] width 517 height 97
type input "Encore [GEOGRAPHIC_DATA]"
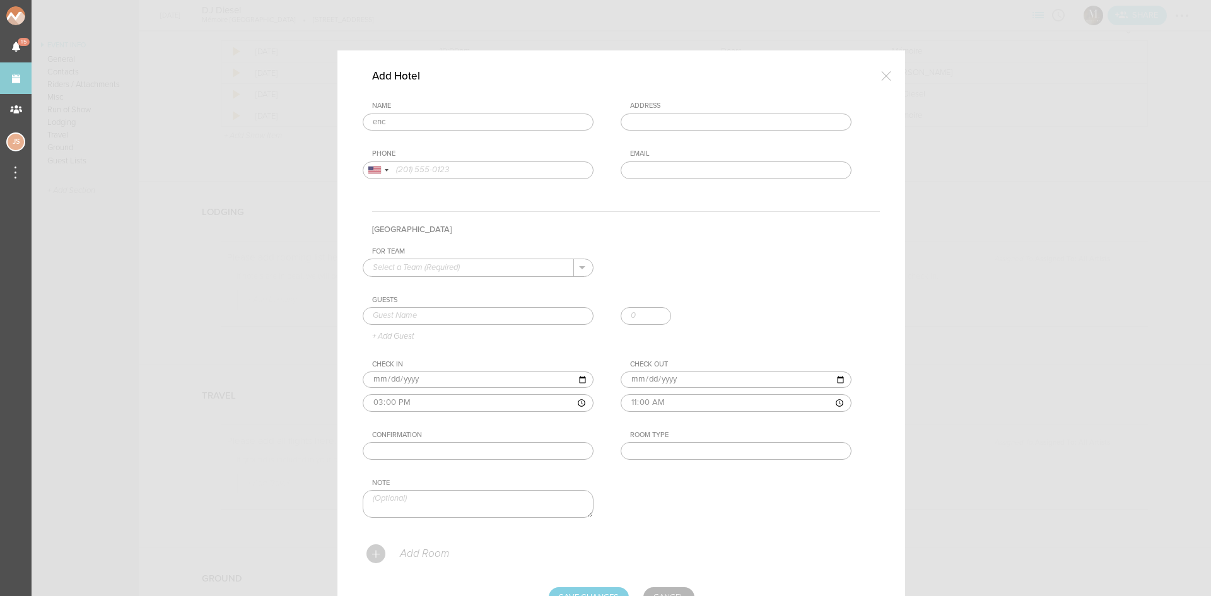
type input "[STREET_ADDRESS]"
type input "[PHONE_NUMBER]"
click at [443, 271] on input "text" at bounding box center [468, 267] width 211 height 16
click at [447, 279] on p "Mémoire" at bounding box center [478, 287] width 211 height 21
type input "Mémoire"
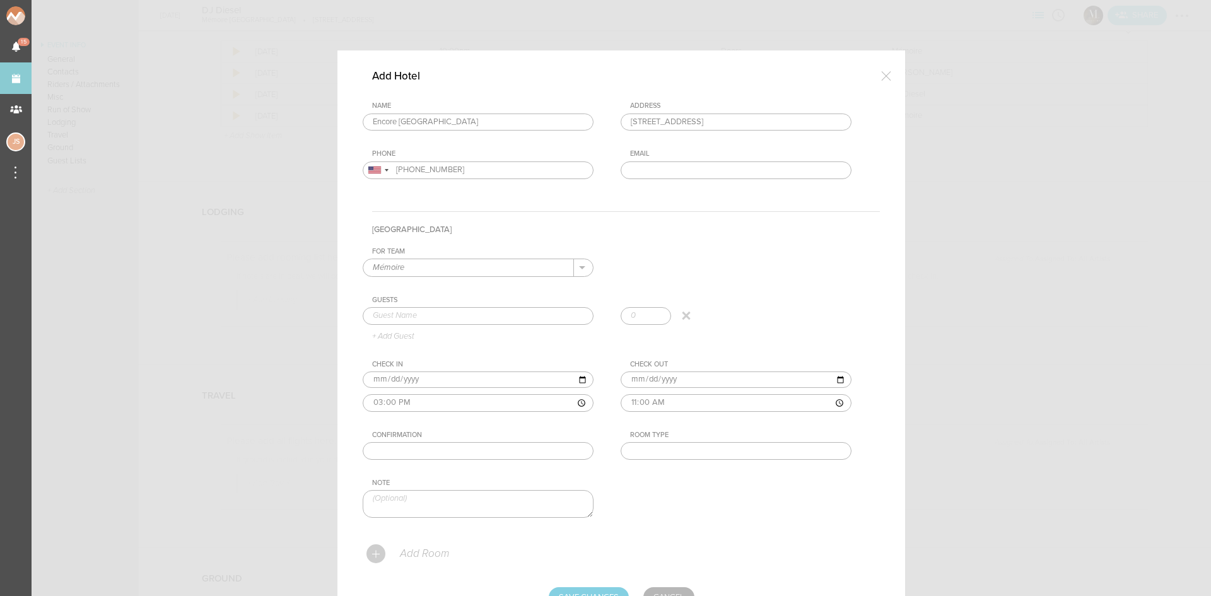
click at [447, 303] on div "Guests" at bounding box center [626, 300] width 508 height 9
click at [450, 319] on input "text" at bounding box center [478, 316] width 231 height 18
type input "[PERSON_NAME]"
click at [456, 444] on input "text" at bounding box center [478, 451] width 231 height 18
paste input "1796586"
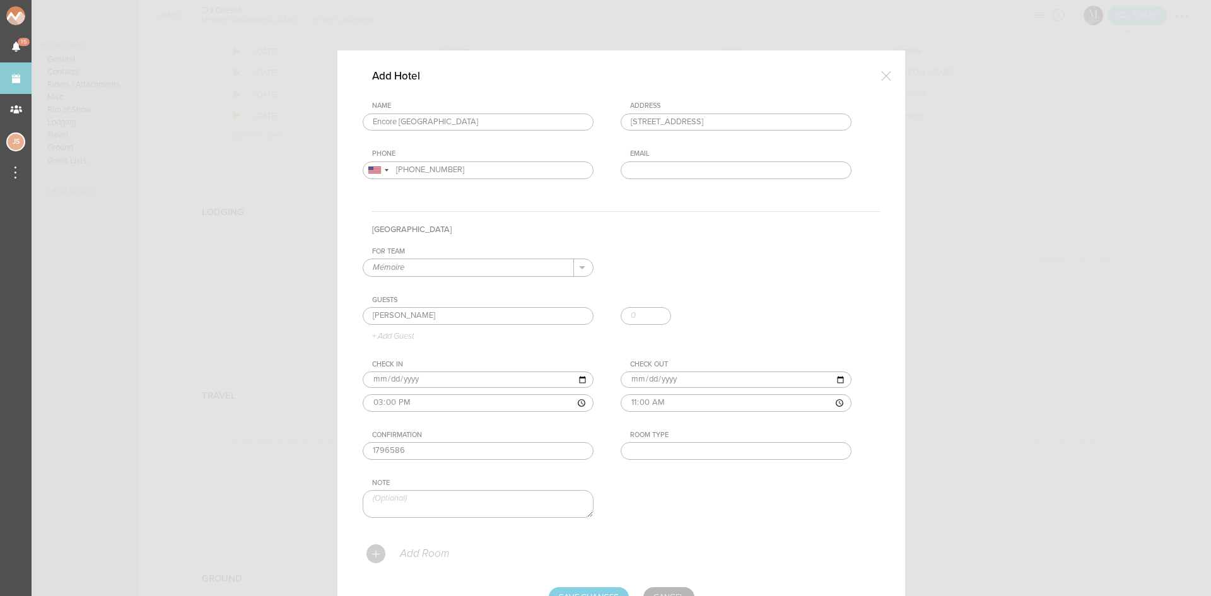
type input "1796586"
click at [670, 452] on input "text" at bounding box center [736, 451] width 231 height 18
type input "King"
click at [385, 382] on input "[DATE]" at bounding box center [478, 380] width 231 height 16
type input "[DATE]"
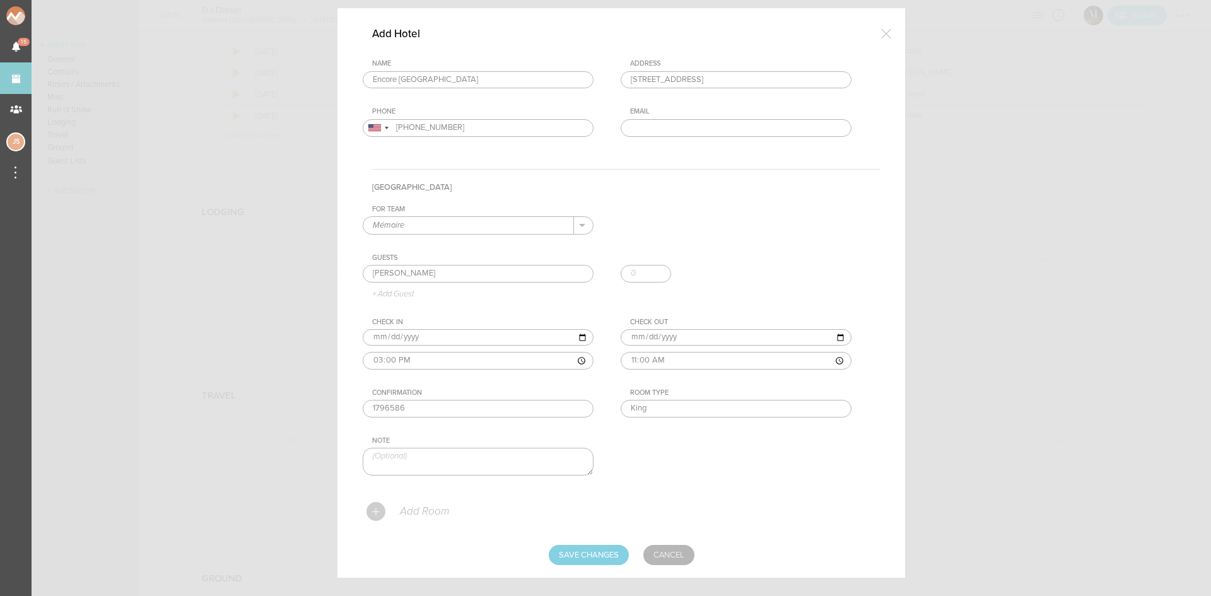
scroll to position [62, 0]
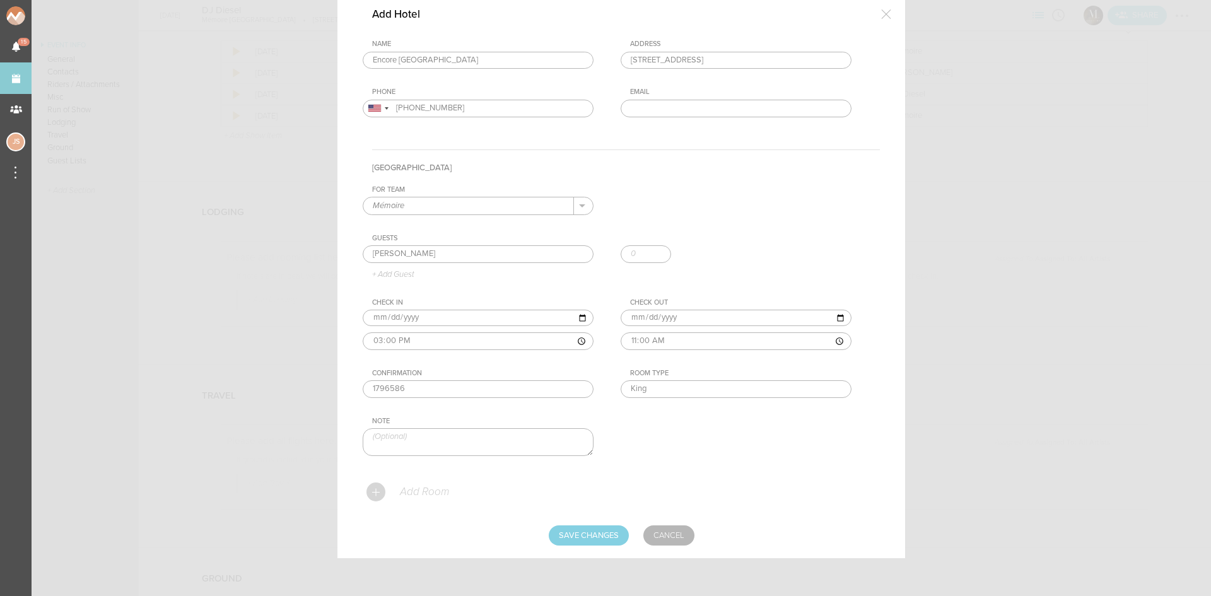
click at [421, 490] on p "Add Room" at bounding box center [424, 492] width 50 height 13
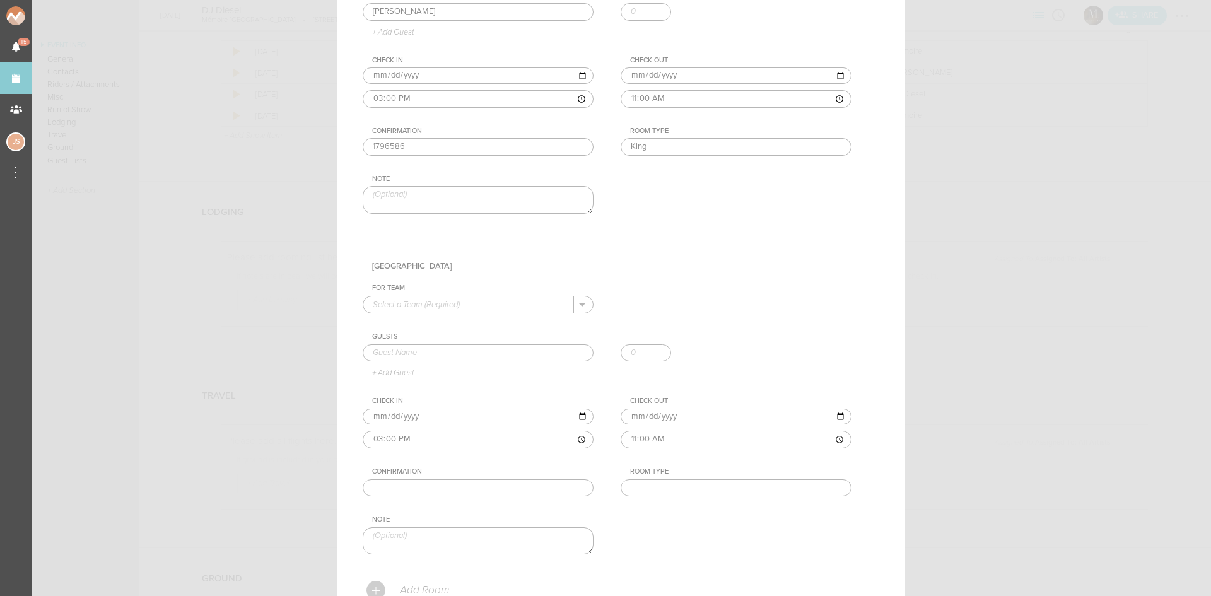
scroll to position [377, 0]
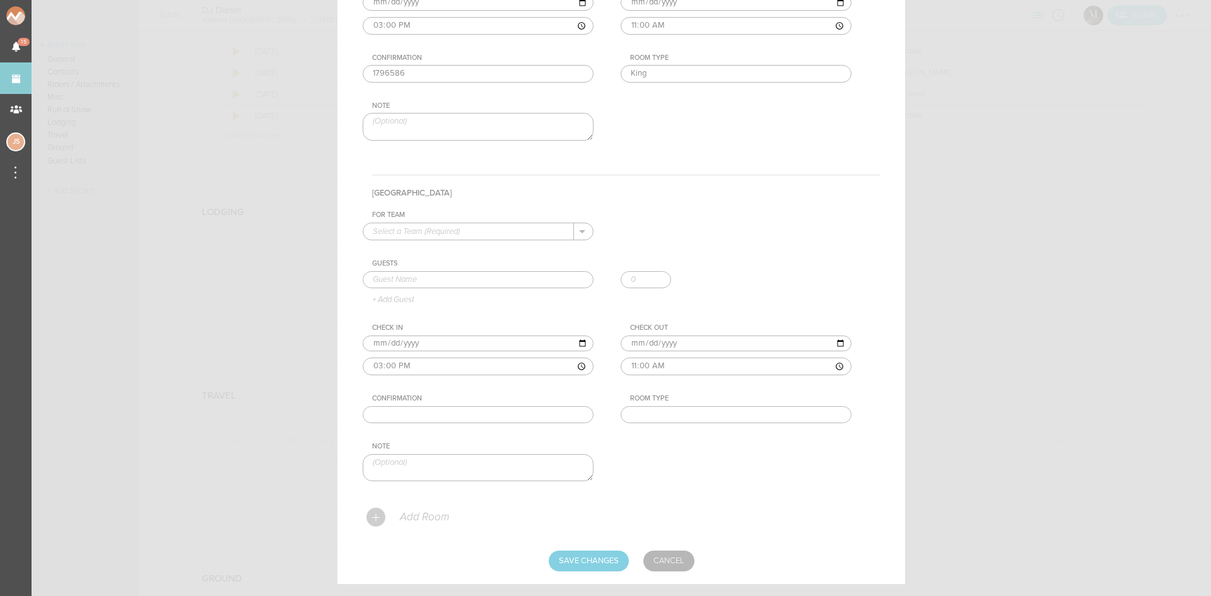
click at [410, 231] on input "text" at bounding box center [468, 231] width 211 height 16
drag, startPoint x: 416, startPoint y: 243, endPoint x: 417, endPoint y: 259, distance: 15.2
click at [416, 244] on p "Mémoire" at bounding box center [478, 251] width 211 height 21
type input "Mémoire"
click at [416, 285] on input "text" at bounding box center [478, 280] width 231 height 18
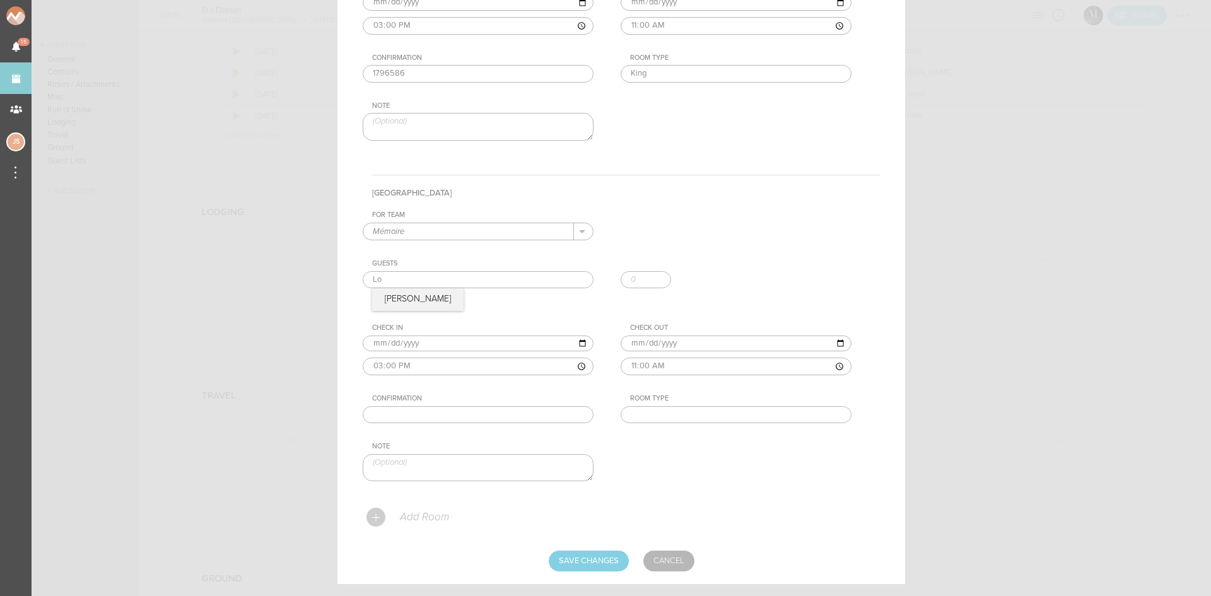
type input "Lo"
drag, startPoint x: 420, startPoint y: 299, endPoint x: 428, endPoint y: 310, distance: 13.1
click at [420, 299] on div "Guests Lo [PERSON_NAME] + Add Guest" at bounding box center [621, 281] width 517 height 45
drag, startPoint x: 686, startPoint y: 413, endPoint x: 689, endPoint y: 406, distance: 7.9
click at [686, 413] on input "text" at bounding box center [736, 415] width 231 height 18
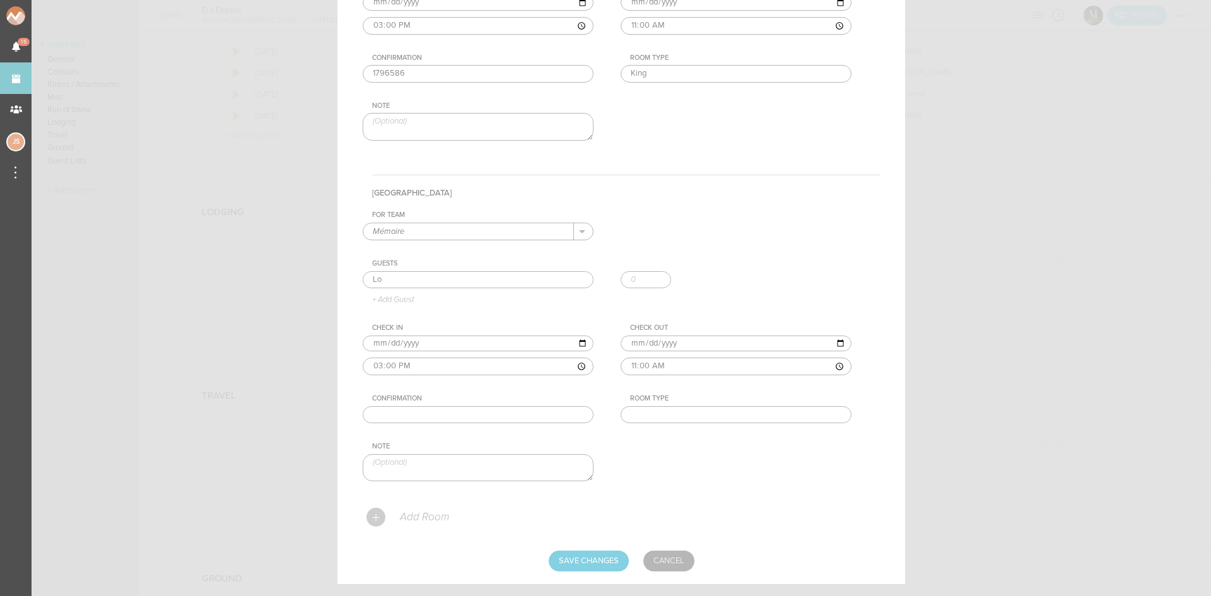
type input "King"
click at [455, 414] on input "text" at bounding box center [478, 415] width 231 height 18
paste input "1796787"
type input "1796787"
click at [419, 520] on p "Add Room" at bounding box center [424, 517] width 50 height 13
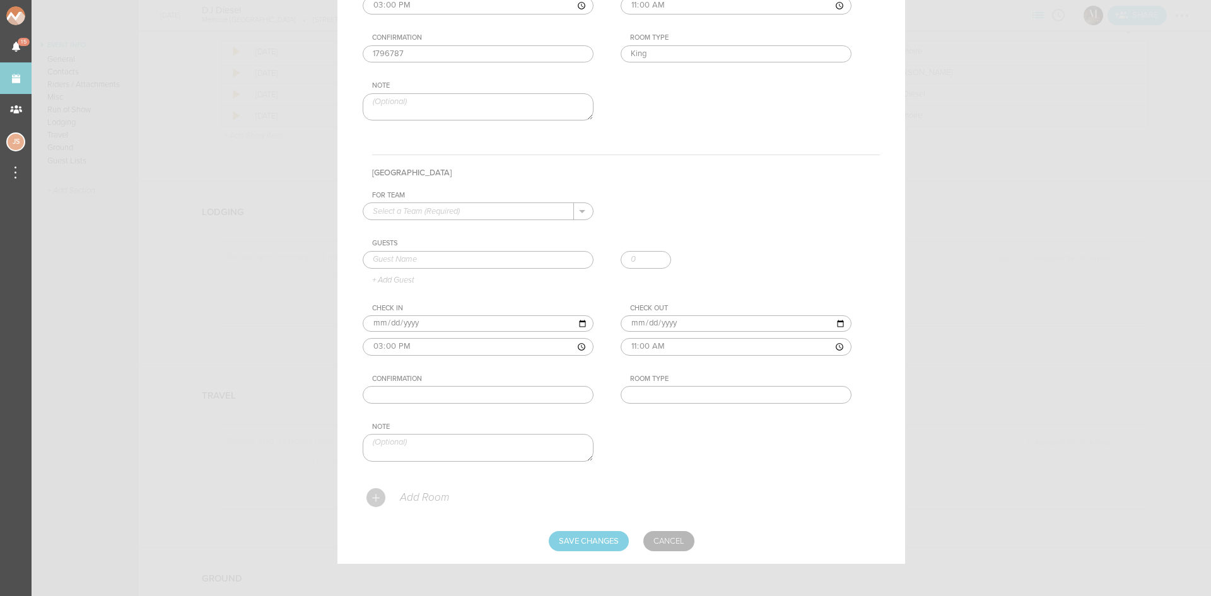
scroll to position [744, 0]
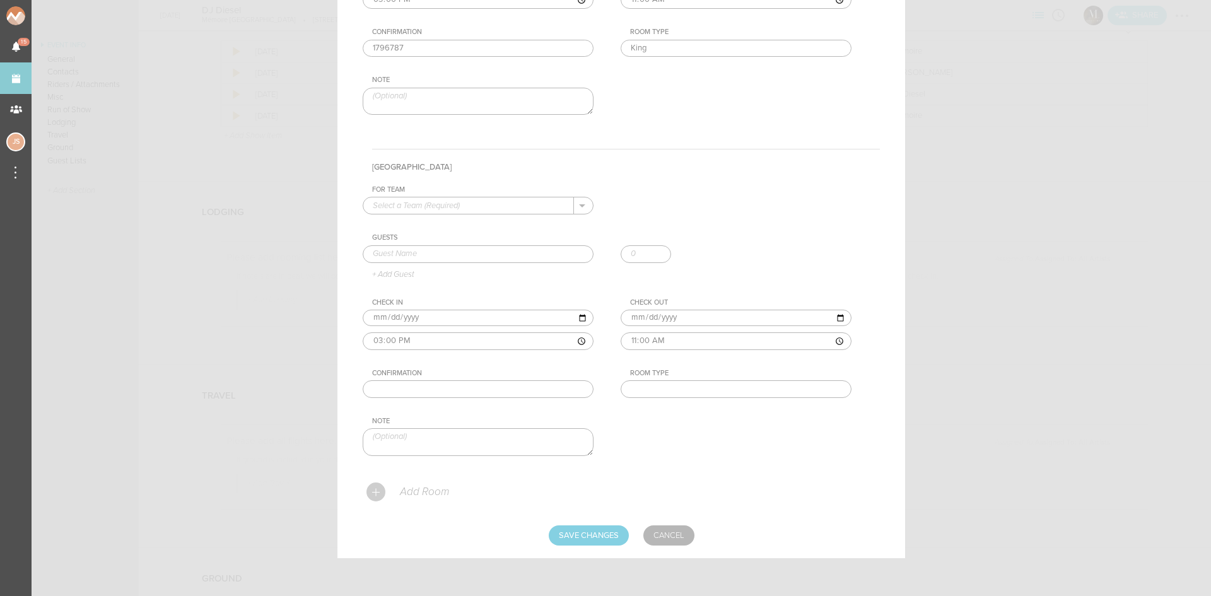
click at [503, 202] on input "text" at bounding box center [468, 205] width 211 height 16
click at [508, 221] on p "Mémoire" at bounding box center [478, 225] width 211 height 21
type input "Mémoire"
click at [479, 257] on input "text" at bounding box center [478, 254] width 231 height 18
type input "[PERSON_NAME]"
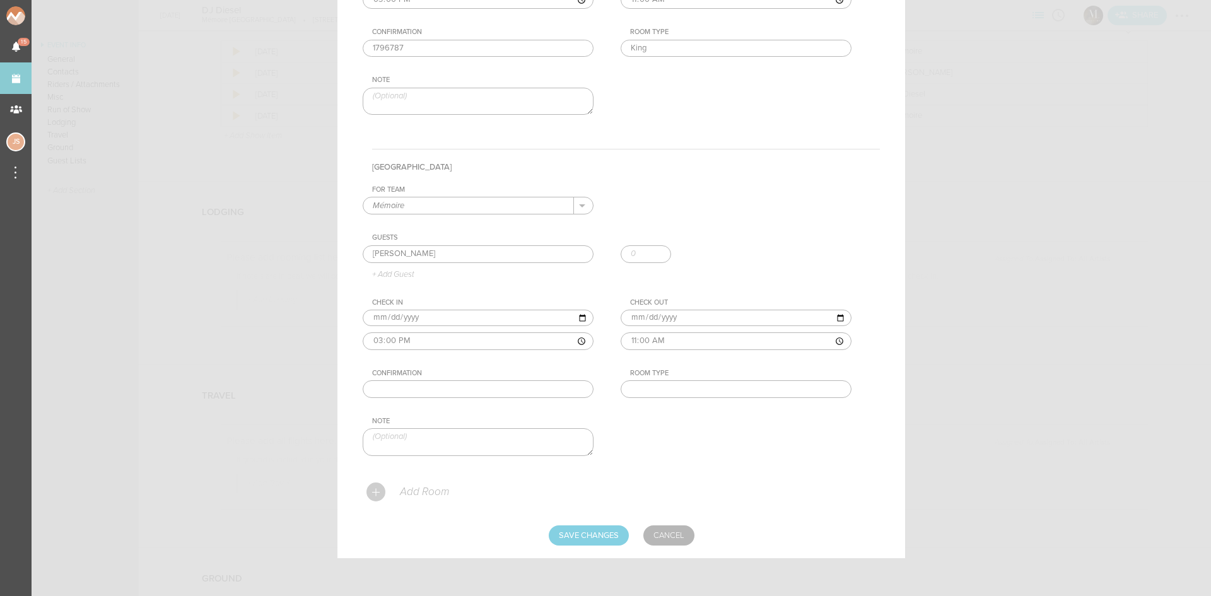
scroll to position [554, 0]
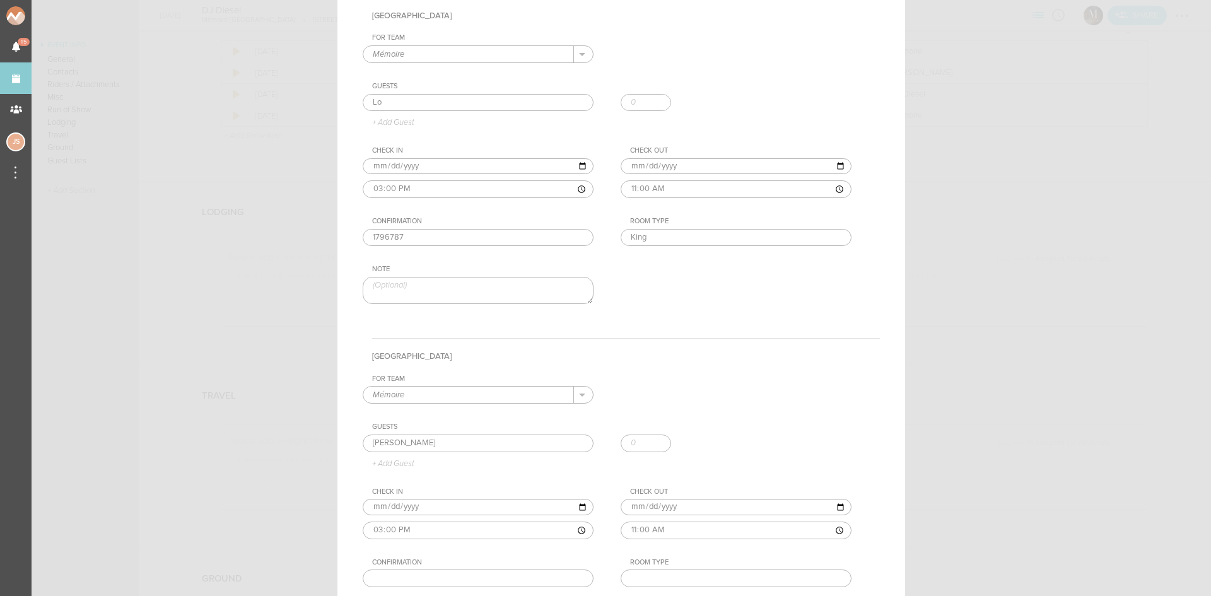
drag, startPoint x: 446, startPoint y: 238, endPoint x: 322, endPoint y: 232, distance: 124.4
click at [322, 232] on div "Add Hotel Name Encore [GEOGRAPHIC_DATA] Encore [GEOGRAPHIC_DATA], [GEOGRAPHIC_D…" at bounding box center [605, 298] width 1211 height 596
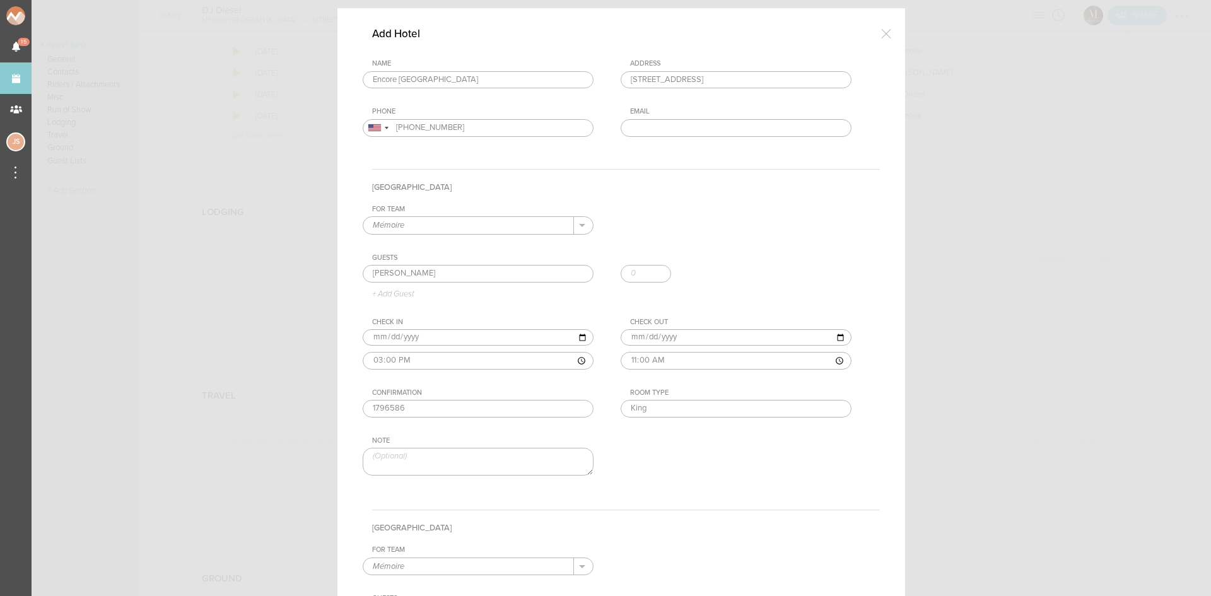
scroll to position [0, 0]
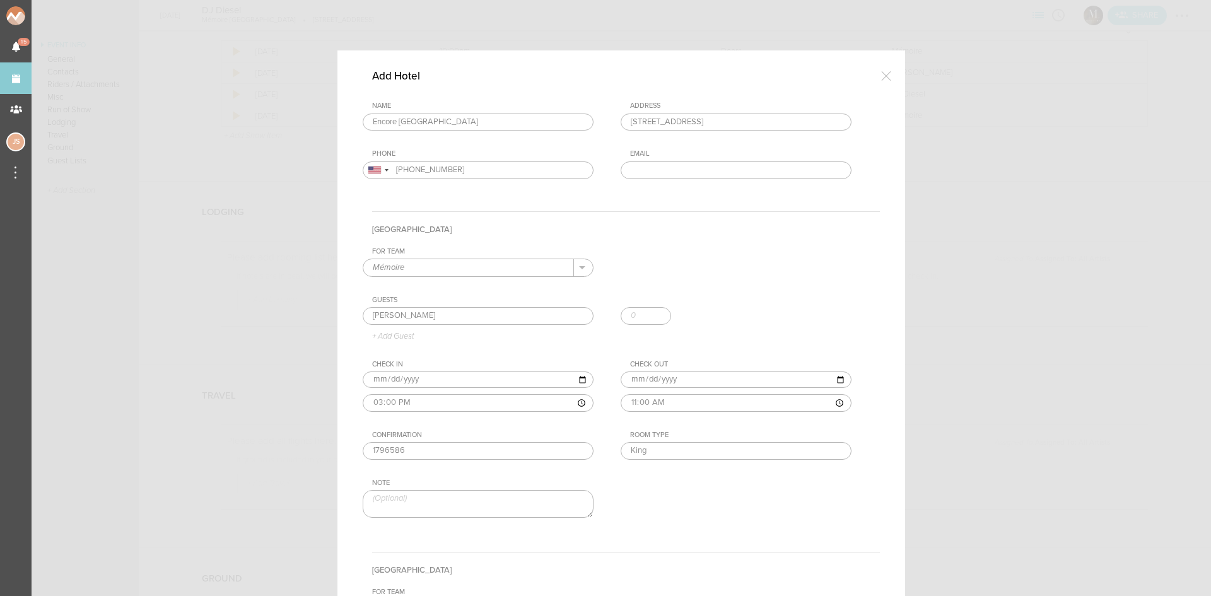
drag, startPoint x: 417, startPoint y: 450, endPoint x: 288, endPoint y: 456, distance: 129.4
click at [288, 456] on div "Add Hotel Name Encore [GEOGRAPHIC_DATA] Encore [GEOGRAPHIC_DATA], [GEOGRAPHIC_D…" at bounding box center [605, 298] width 1211 height 596
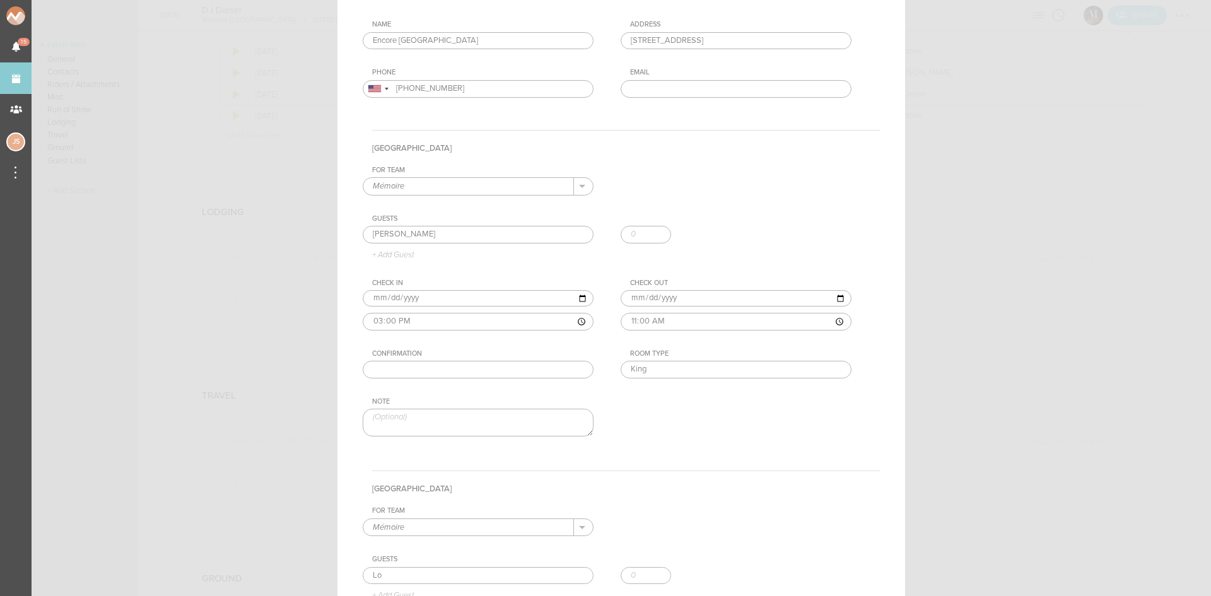
scroll to position [315, 0]
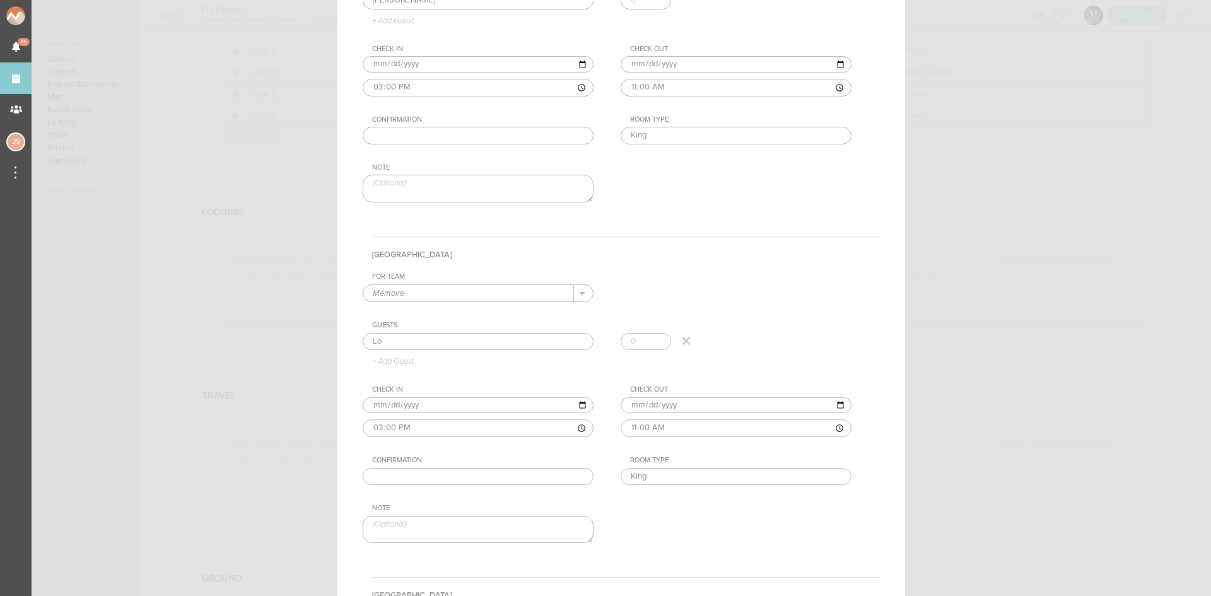
click at [401, 343] on input "Lo" at bounding box center [478, 342] width 231 height 18
type input "[PERSON_NAME]"
click at [421, 361] on div "Guests [PERSON_NAME] [PERSON_NAME] + Add Guest" at bounding box center [621, 343] width 517 height 45
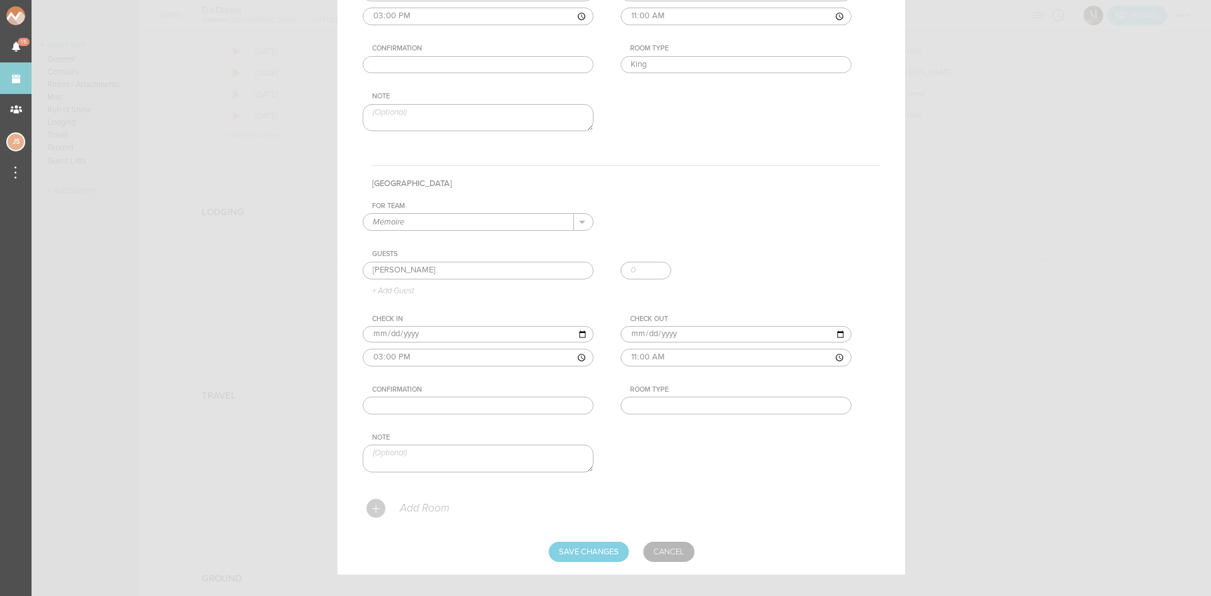
scroll to position [744, 0]
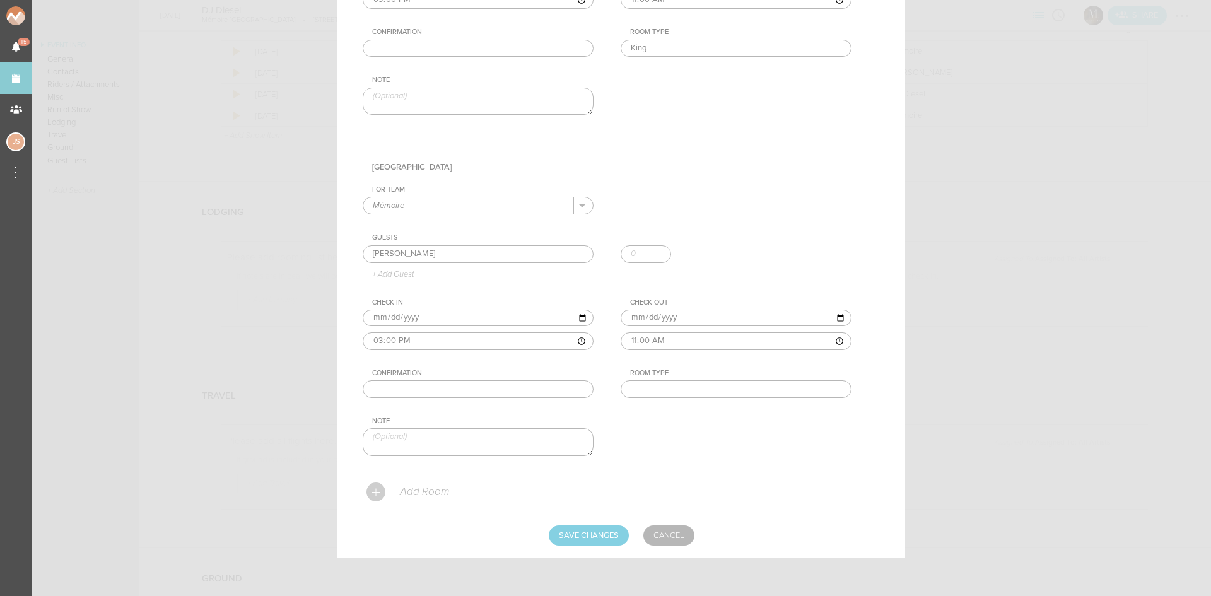
click at [730, 382] on input "text" at bounding box center [736, 389] width 231 height 18
type input "King"
click at [424, 488] on p "Add Room" at bounding box center [424, 492] width 50 height 13
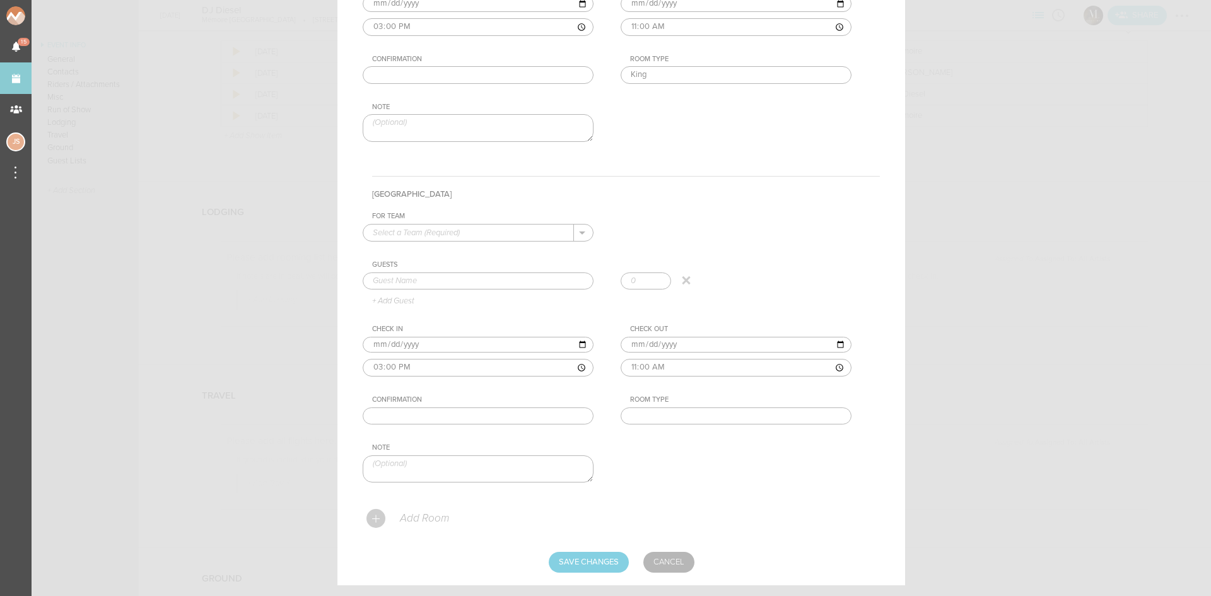
scroll to position [1059, 0]
click at [491, 233] on input "text" at bounding box center [468, 231] width 211 height 16
click at [496, 245] on p "Mémoire" at bounding box center [478, 251] width 211 height 21
type input "Mémoire"
click at [491, 272] on input "text" at bounding box center [478, 280] width 231 height 18
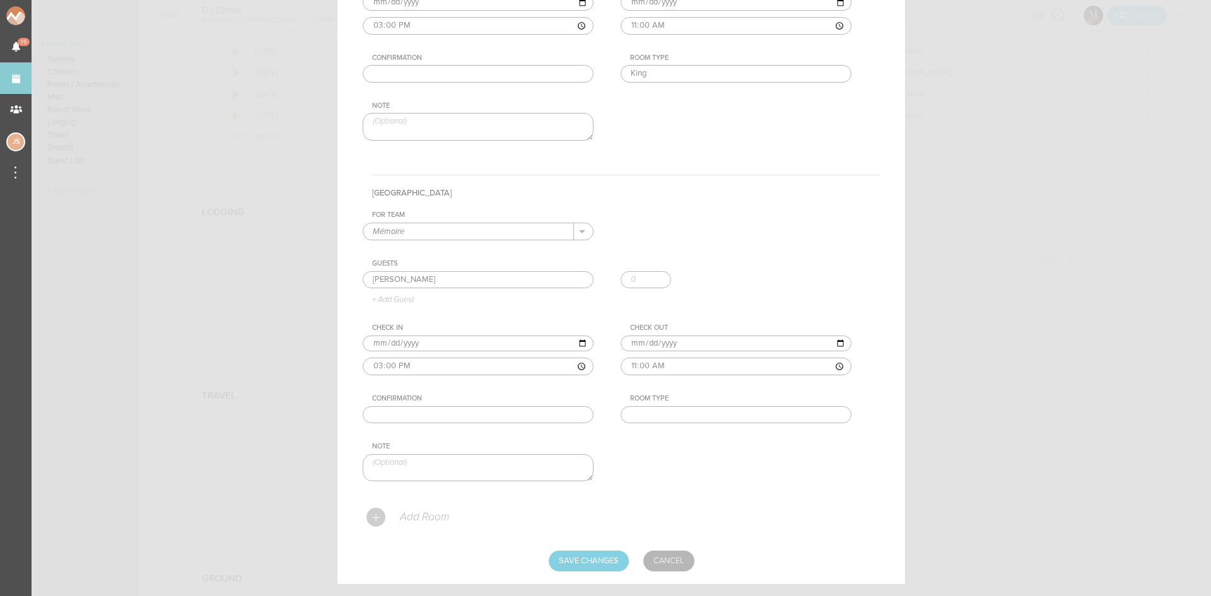
type input "[PERSON_NAME]"
click at [643, 421] on input "text" at bounding box center [736, 415] width 231 height 18
type input "King"
click at [434, 512] on p "Add Room" at bounding box center [424, 517] width 50 height 13
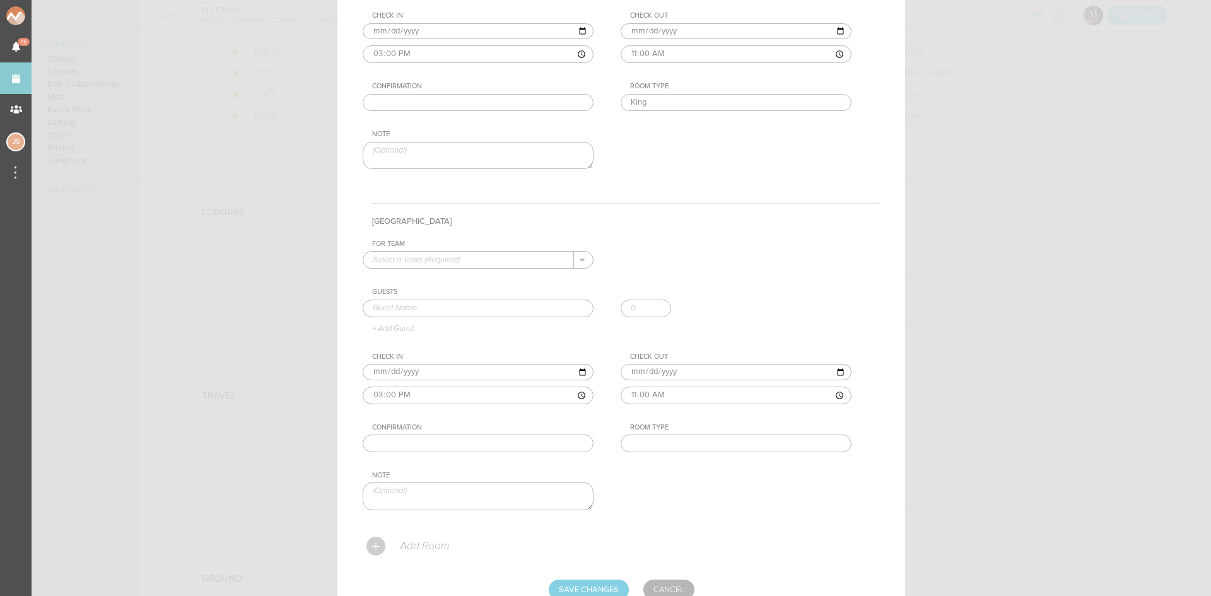
scroll to position [1374, 0]
click at [423, 258] on input "text" at bounding box center [468, 257] width 211 height 16
click at [428, 273] on p "Mémoire" at bounding box center [478, 276] width 211 height 21
type input "Mémoire"
click at [430, 300] on input "text" at bounding box center [478, 305] width 231 height 18
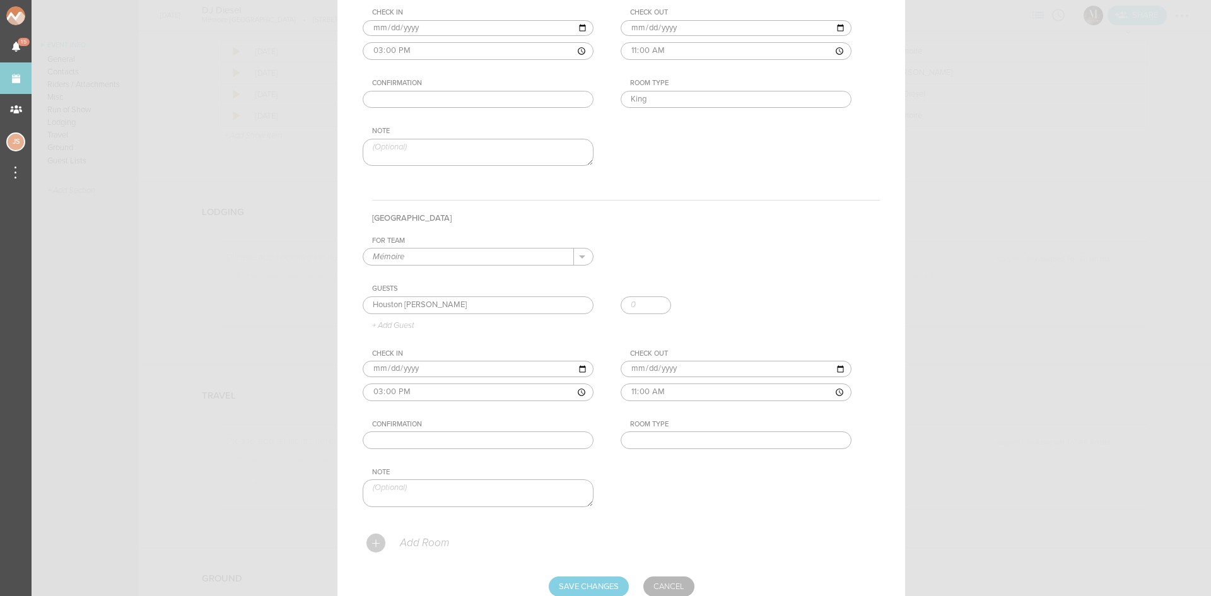
type input "Houston [PERSON_NAME]"
click at [668, 438] on input "text" at bounding box center [736, 440] width 231 height 18
type input "King"
click at [408, 542] on p "Add Room" at bounding box center [424, 543] width 50 height 13
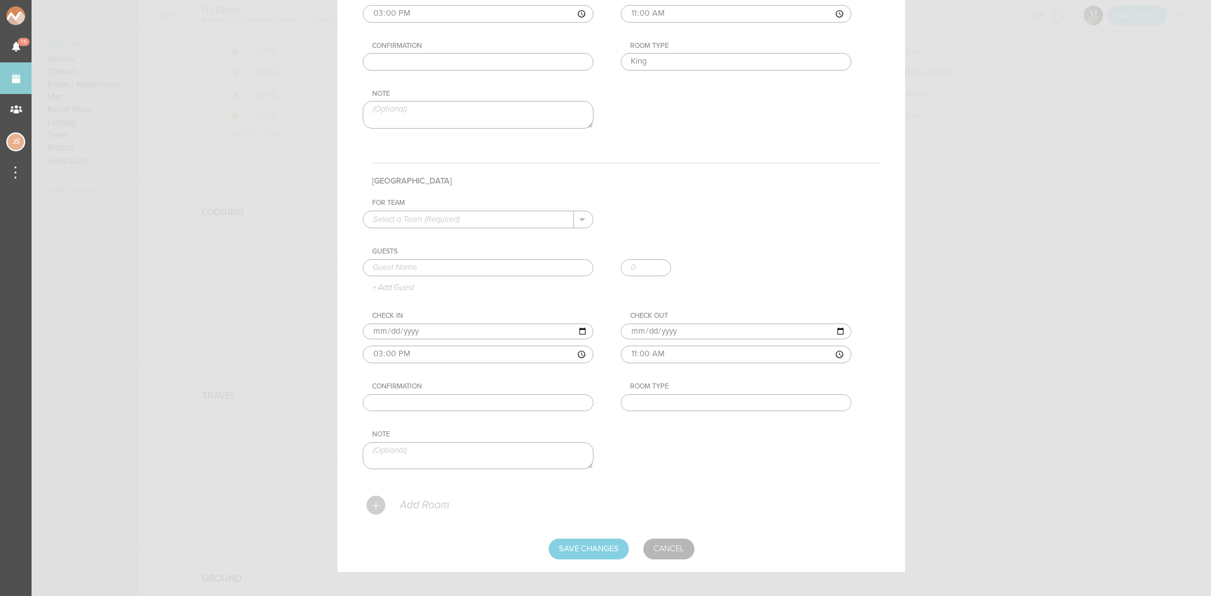
click at [482, 213] on input "text" at bounding box center [468, 219] width 211 height 16
click at [488, 233] on p "Mémoire" at bounding box center [478, 239] width 211 height 21
type input "Mémoire"
drag, startPoint x: 491, startPoint y: 280, endPoint x: 485, endPoint y: 270, distance: 11.6
click div
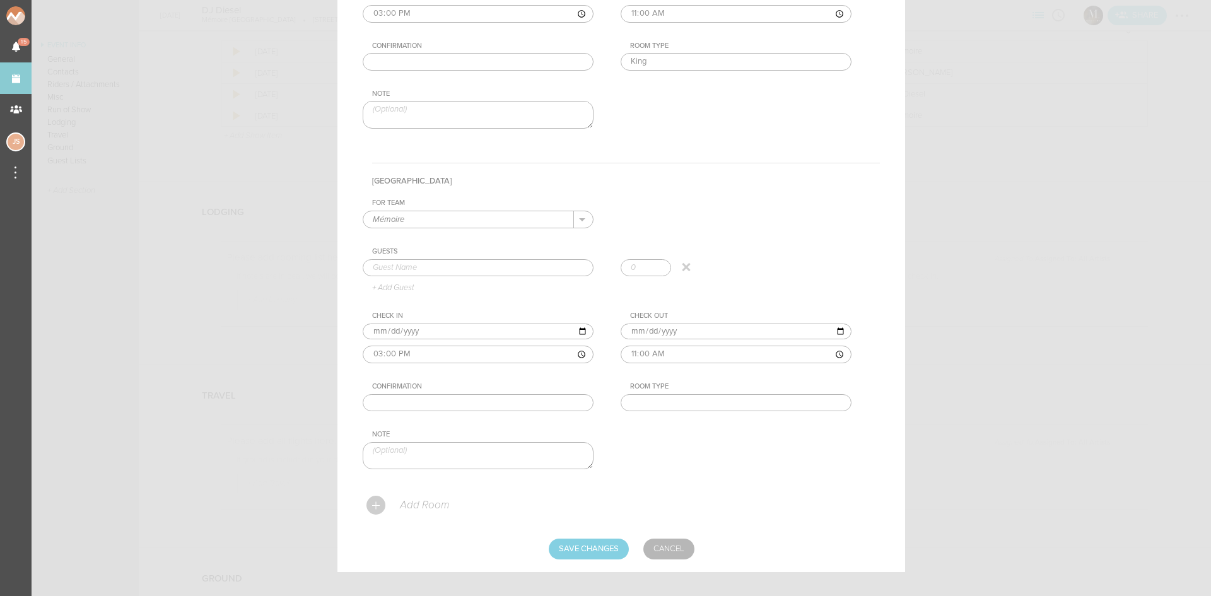
click input "text"
type input "[PERSON_NAME]"
click input "text"
type input "Suite"
click input "Save Changes"
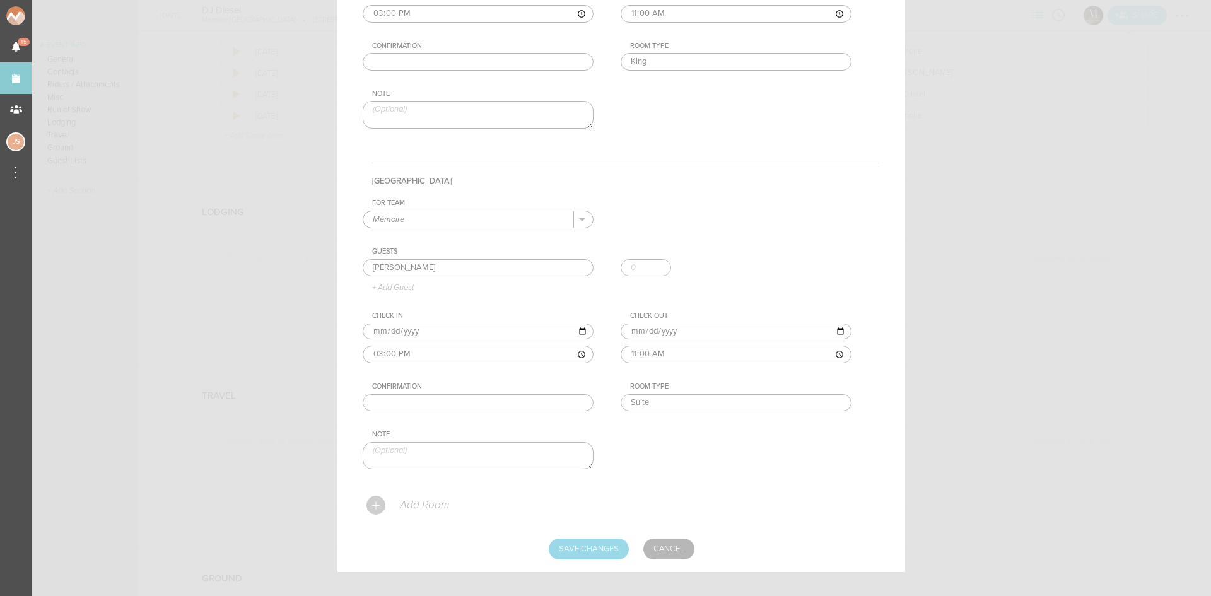
type input "Saving..."
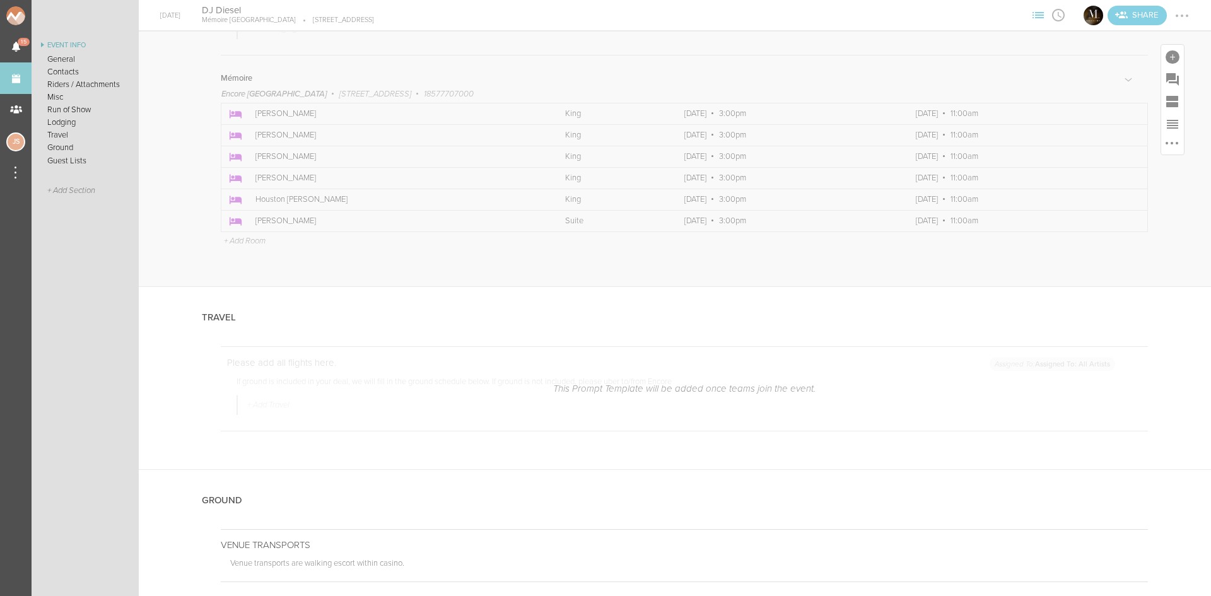
scroll to position [1955, 0]
